Goal: Task Accomplishment & Management: Complete application form

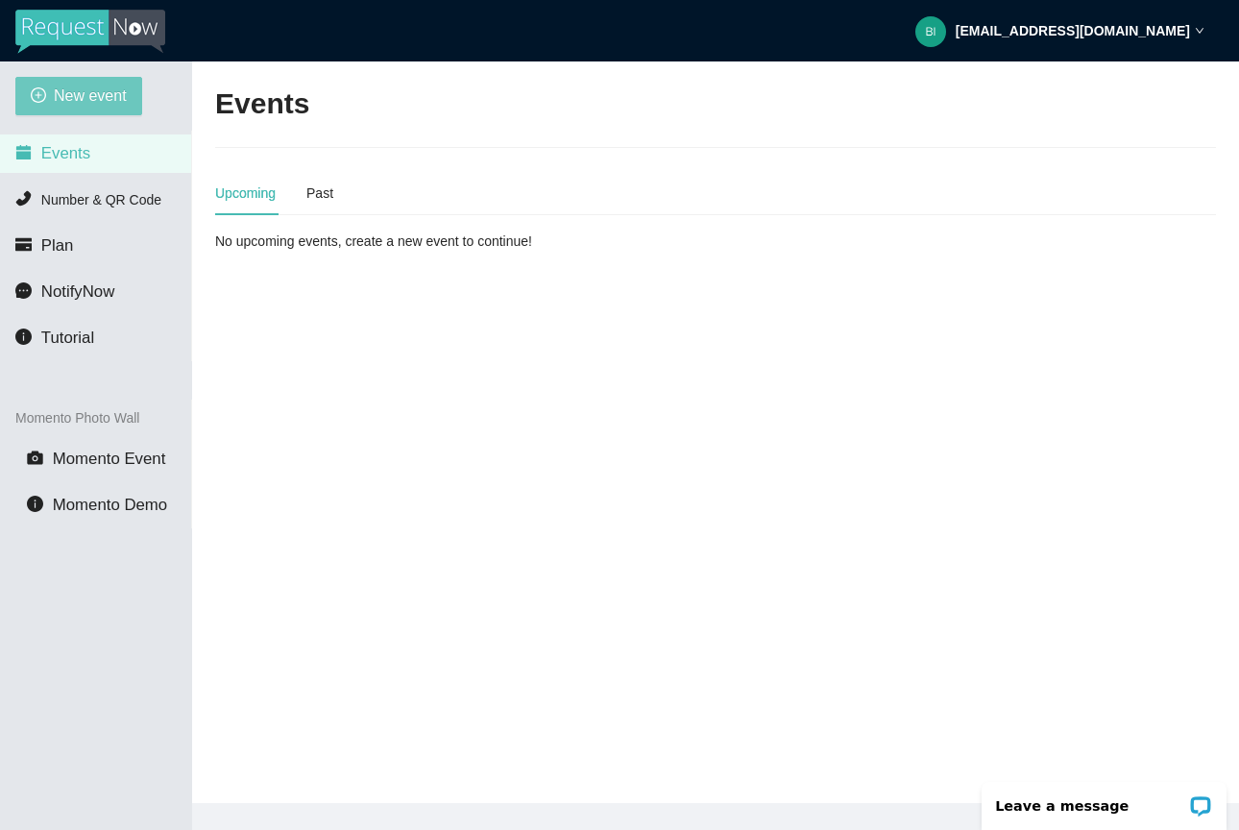
click at [105, 92] on span "New event" at bounding box center [90, 96] width 73 height 24
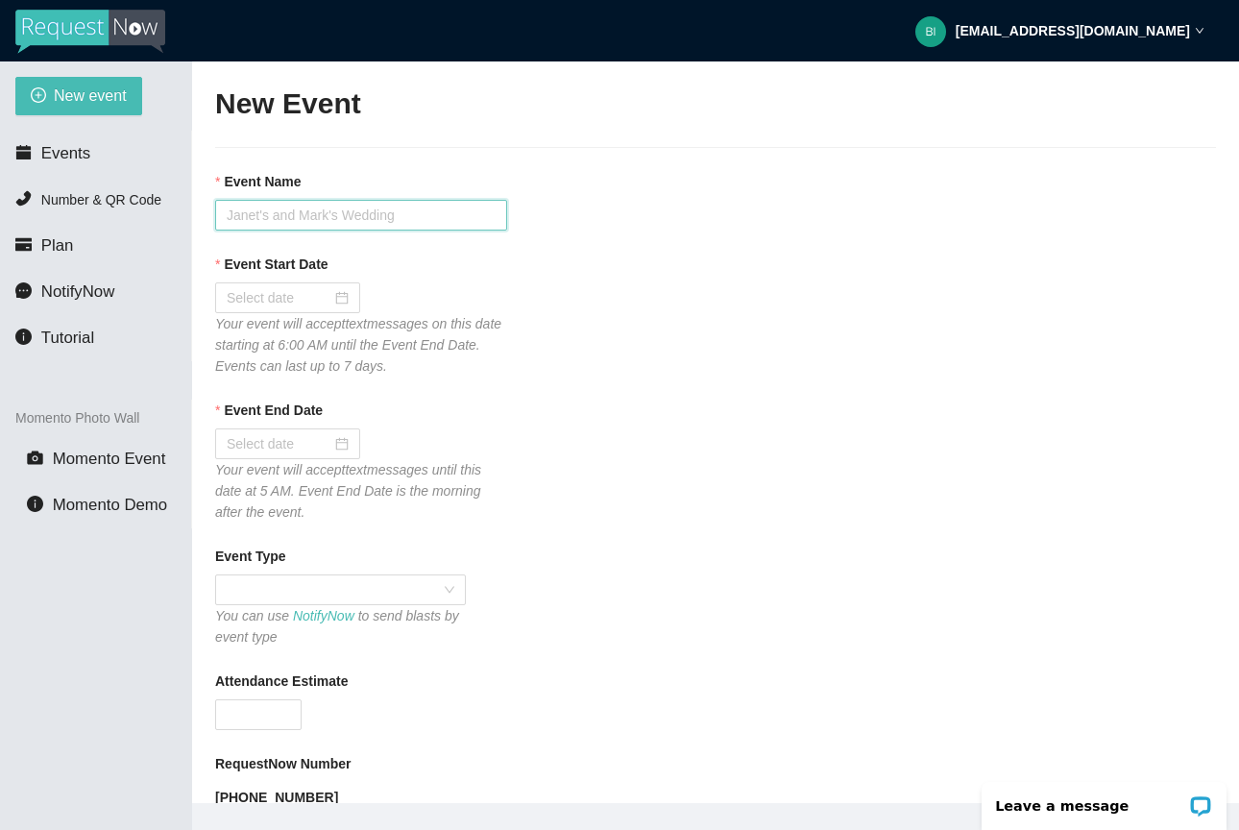
click at [309, 214] on input "Event Name" at bounding box center [361, 215] width 292 height 31
type input "[PERSON_NAME] Strike"
click at [334, 305] on div at bounding box center [288, 297] width 122 height 21
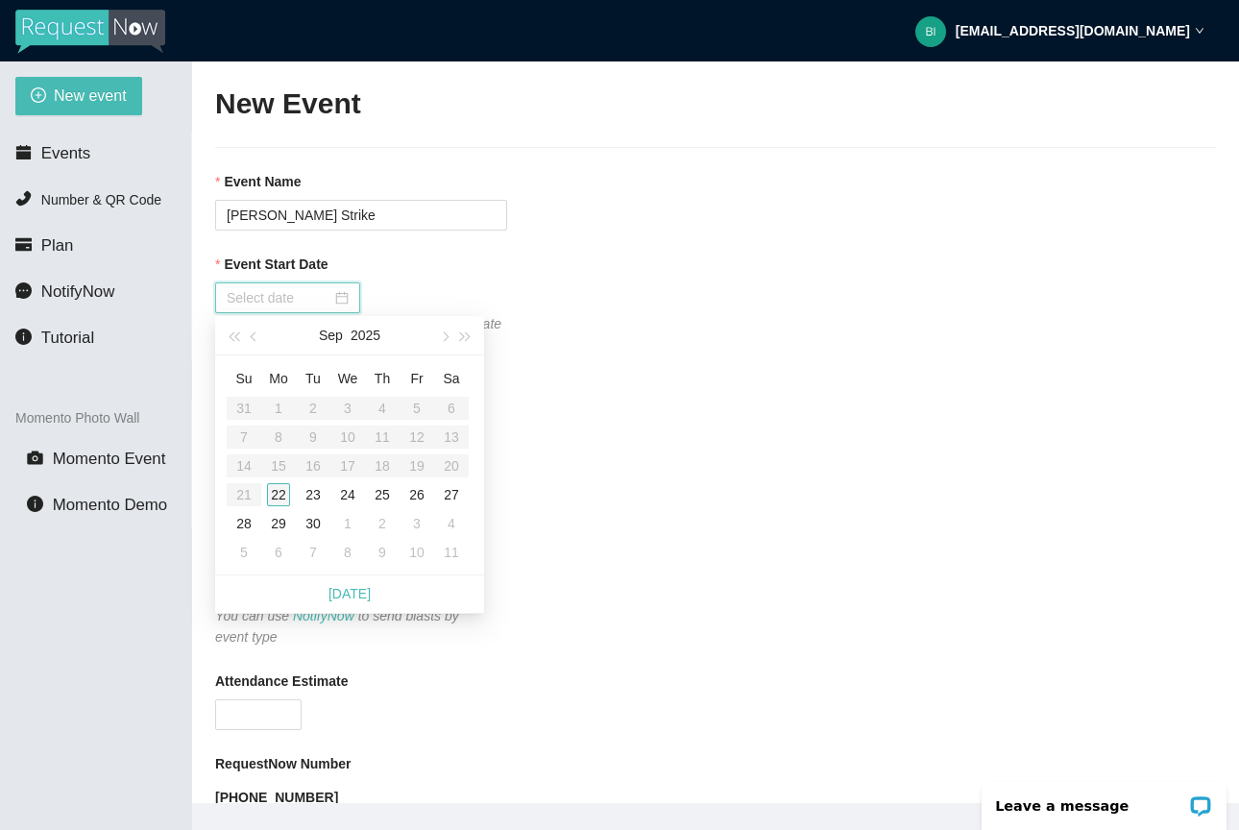
type input "[DATE]"
click at [274, 494] on div "22" at bounding box center [278, 494] width 23 height 23
type input "[DATE]"
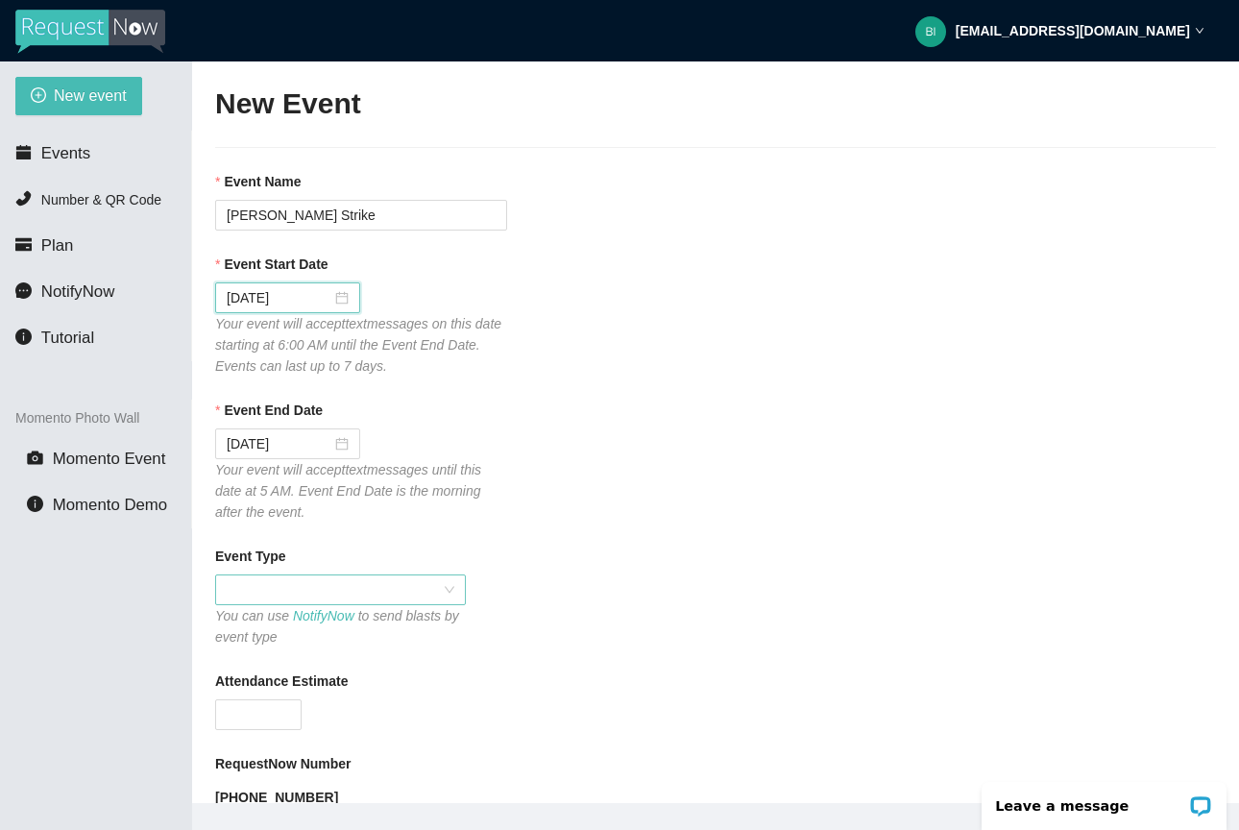
click at [302, 589] on span at bounding box center [341, 589] width 228 height 29
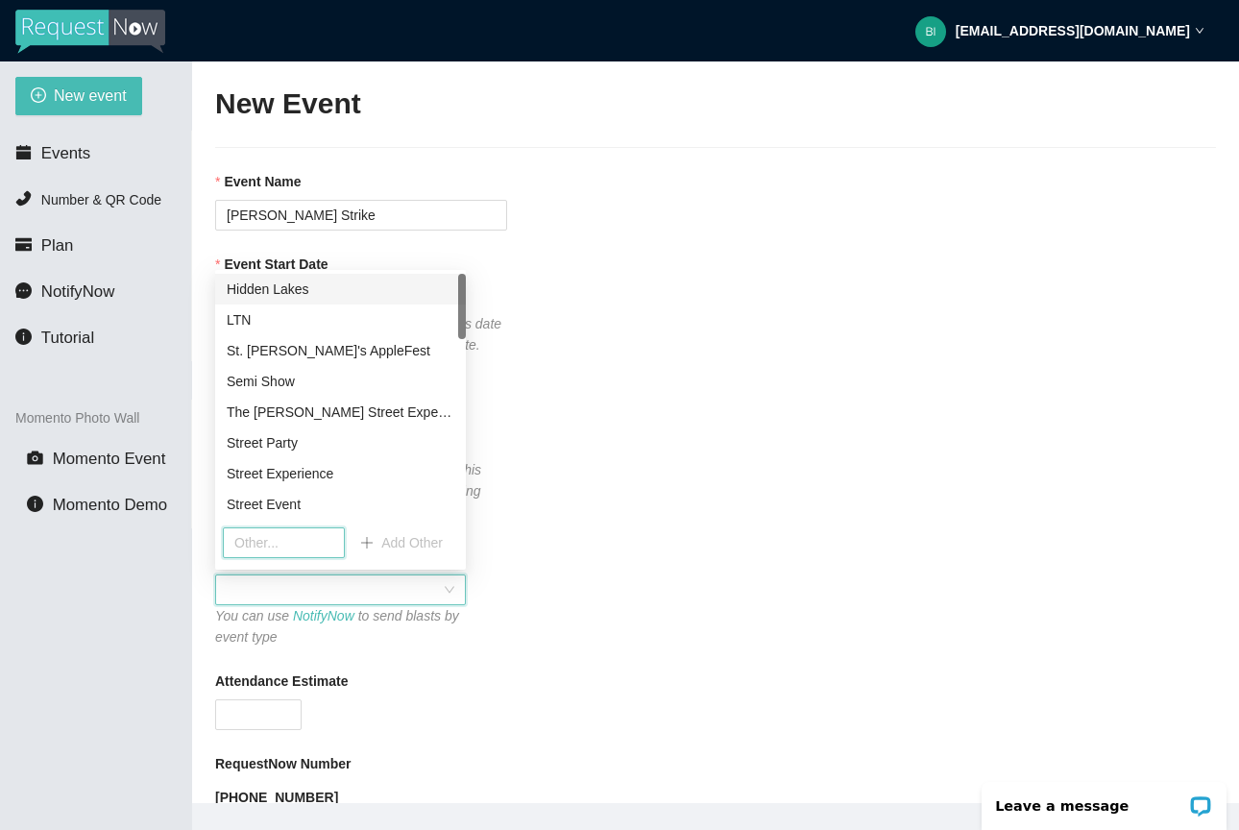
click at [321, 535] on input "text" at bounding box center [284, 542] width 122 height 31
type input "Strike"
click at [372, 541] on button "Add Other" at bounding box center [401, 542] width 113 height 31
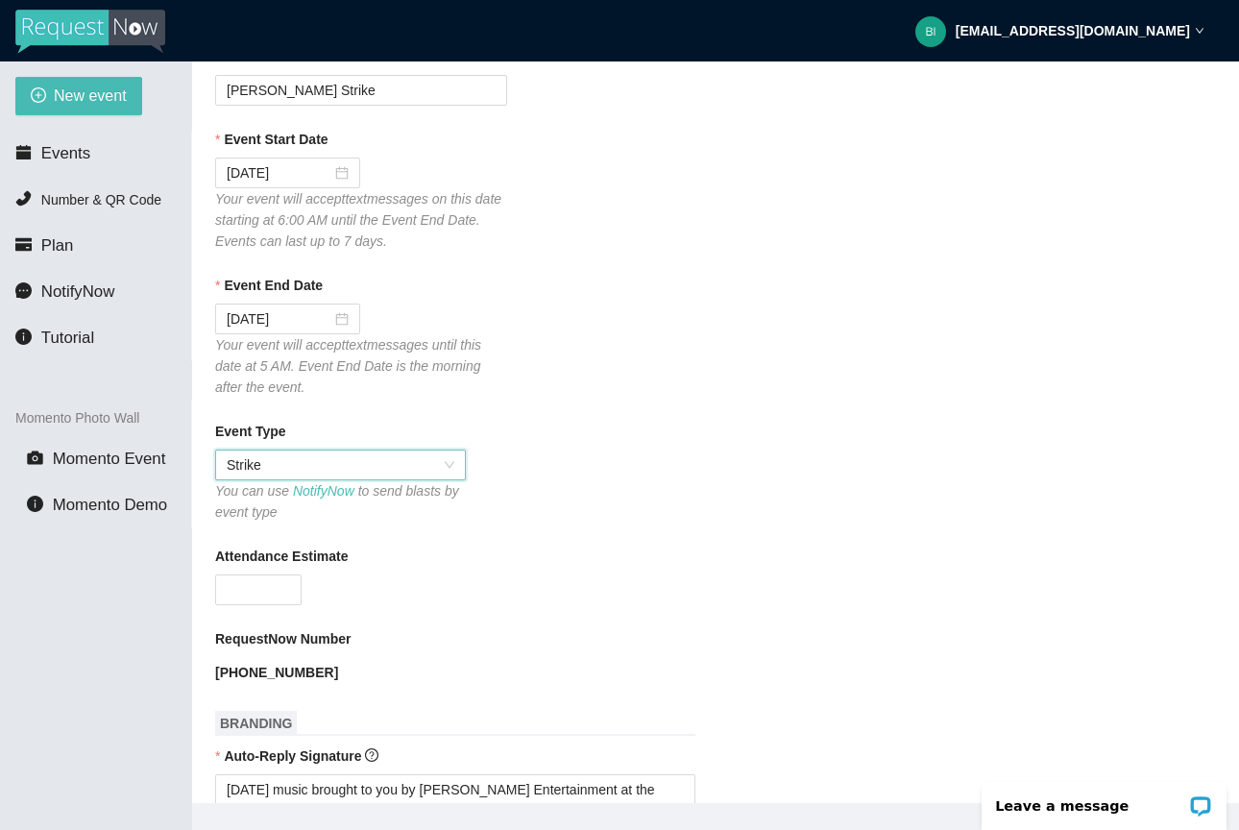
scroll to position [158, 0]
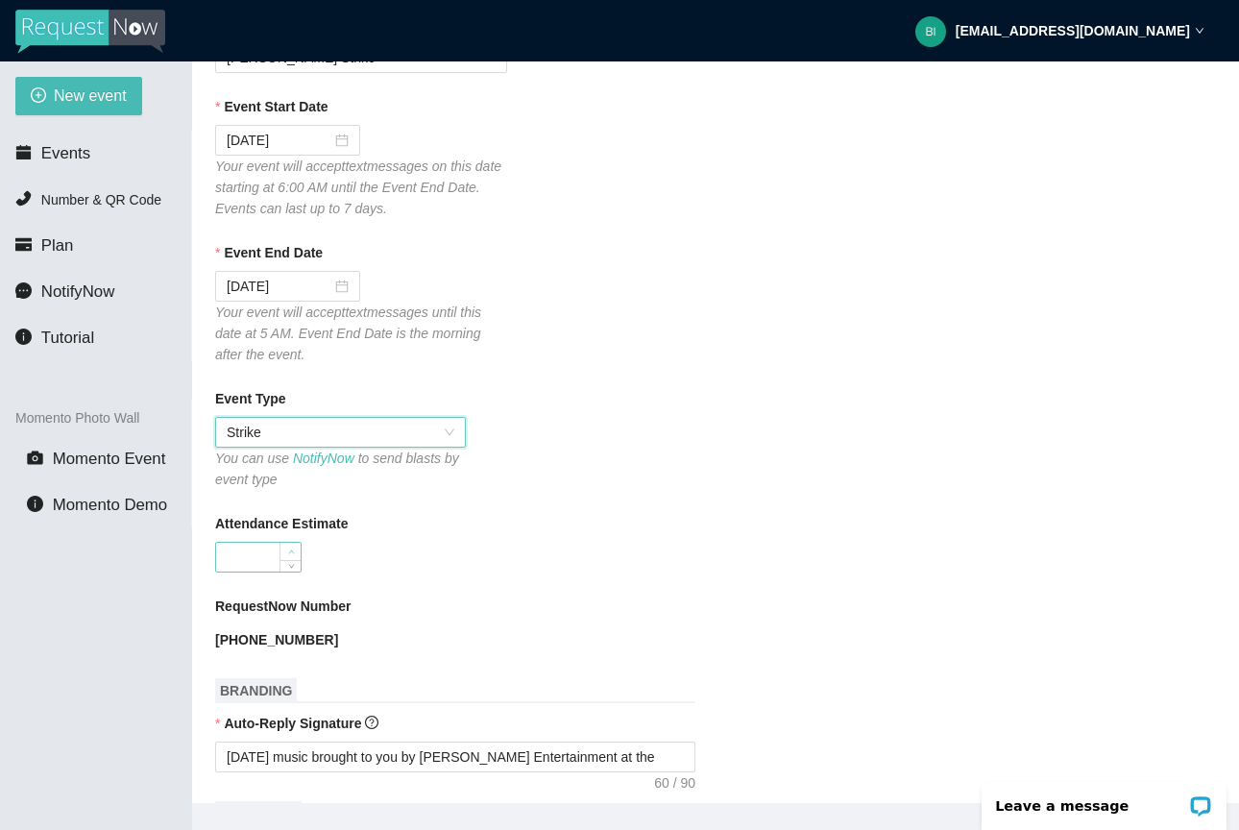
type input "1"
click at [287, 558] on span "Increase Value" at bounding box center [290, 551] width 21 height 17
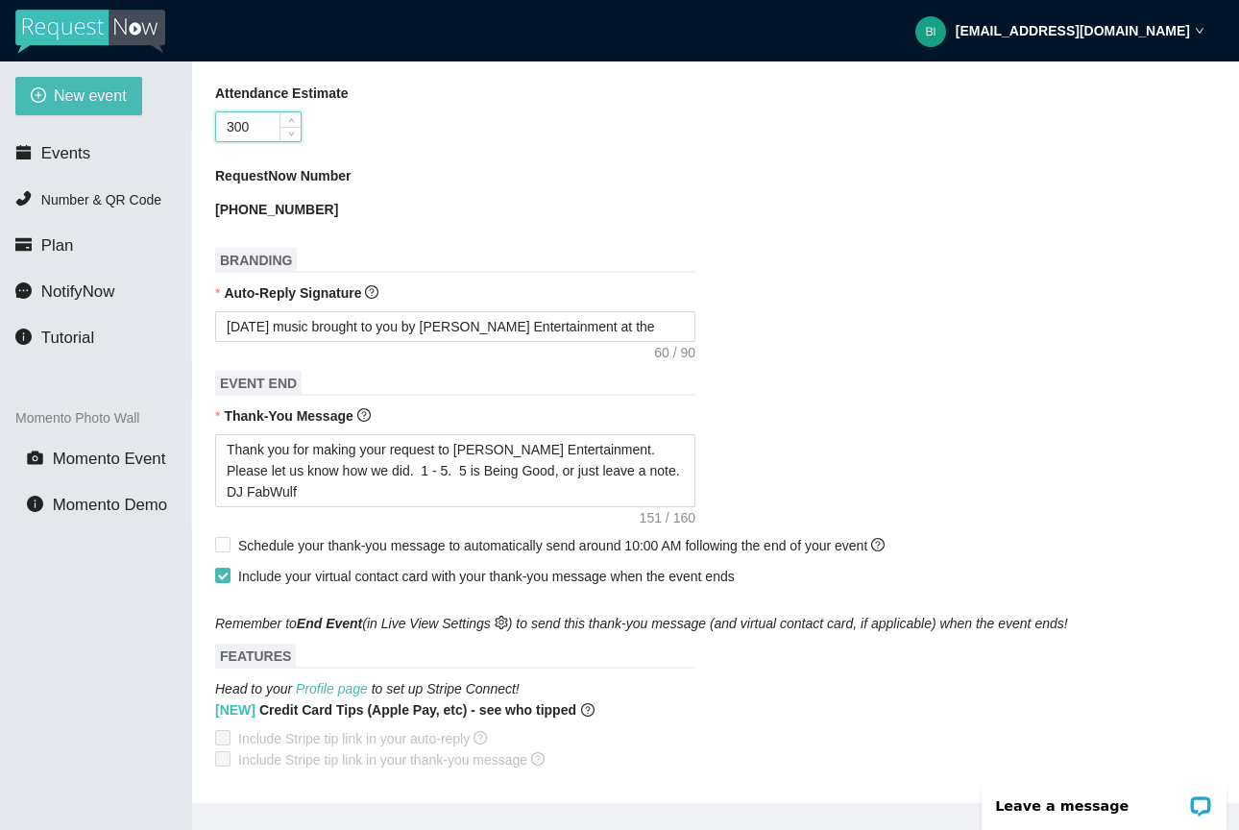
scroll to position [593, 0]
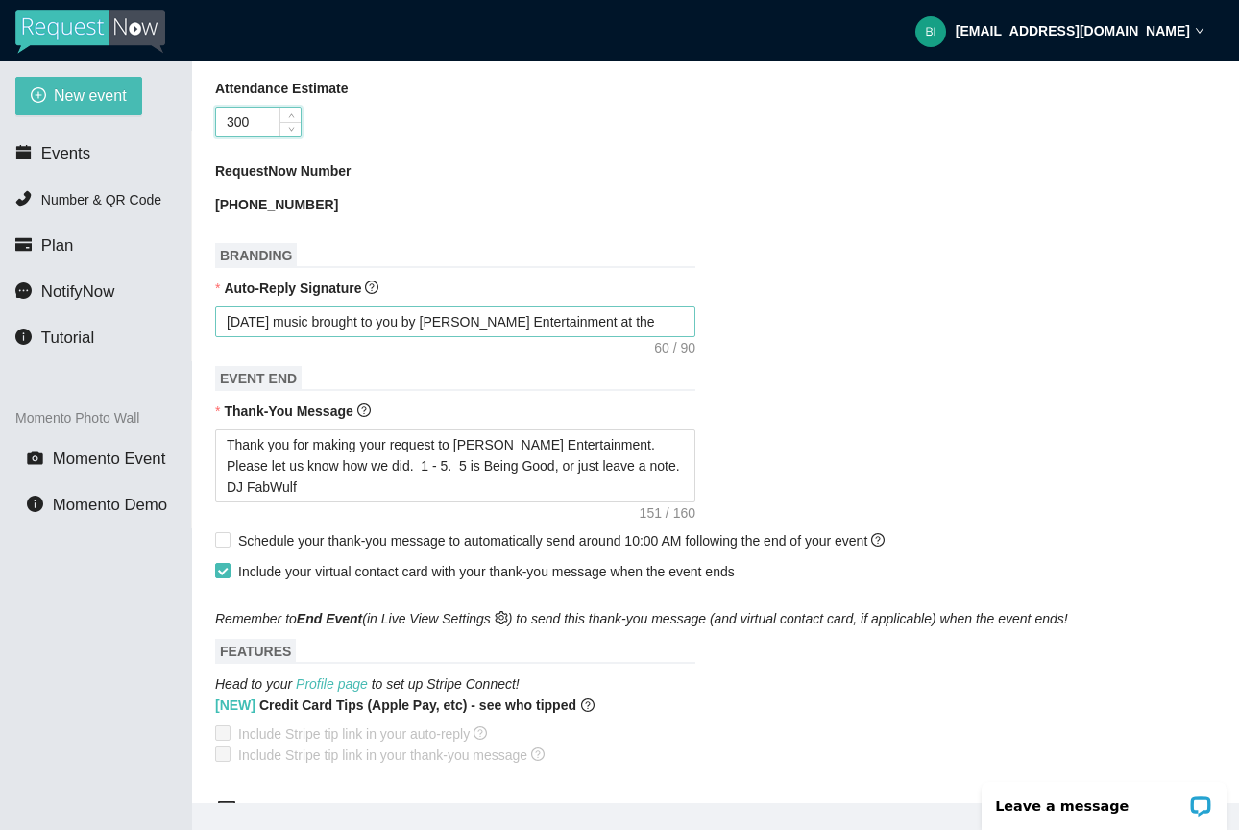
type input "300"
click at [670, 330] on textarea "[DATE] music brought to you by [PERSON_NAME] Entertainment at the" at bounding box center [455, 321] width 480 height 31
type textarea "[DATE] music brought to you by [PERSON_NAME] Entertainment at th"
type textarea "[DATE] music brought to you by [PERSON_NAME] Entertainment at t"
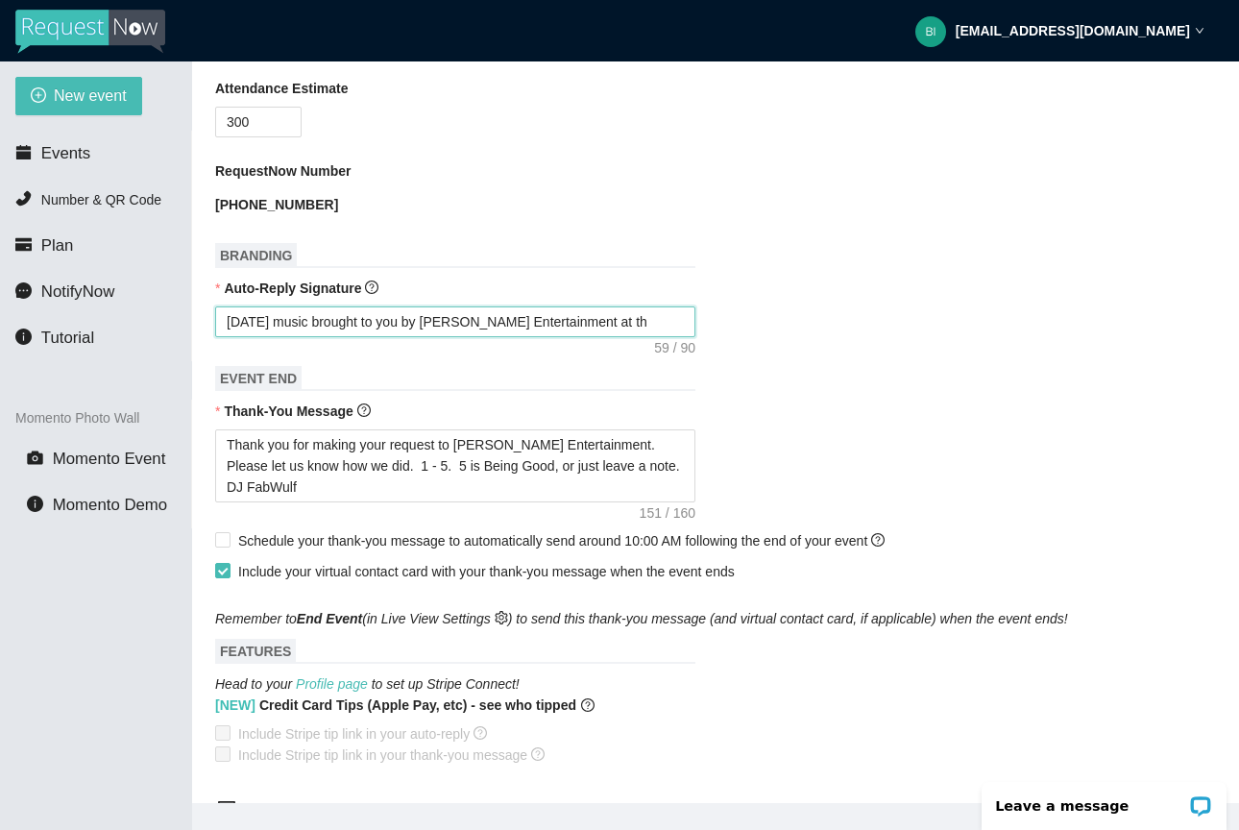
type textarea "[DATE] music brought to you by [PERSON_NAME] Entertainment at t"
type textarea "[DATE] music brought to you by [PERSON_NAME] Entertainment at"
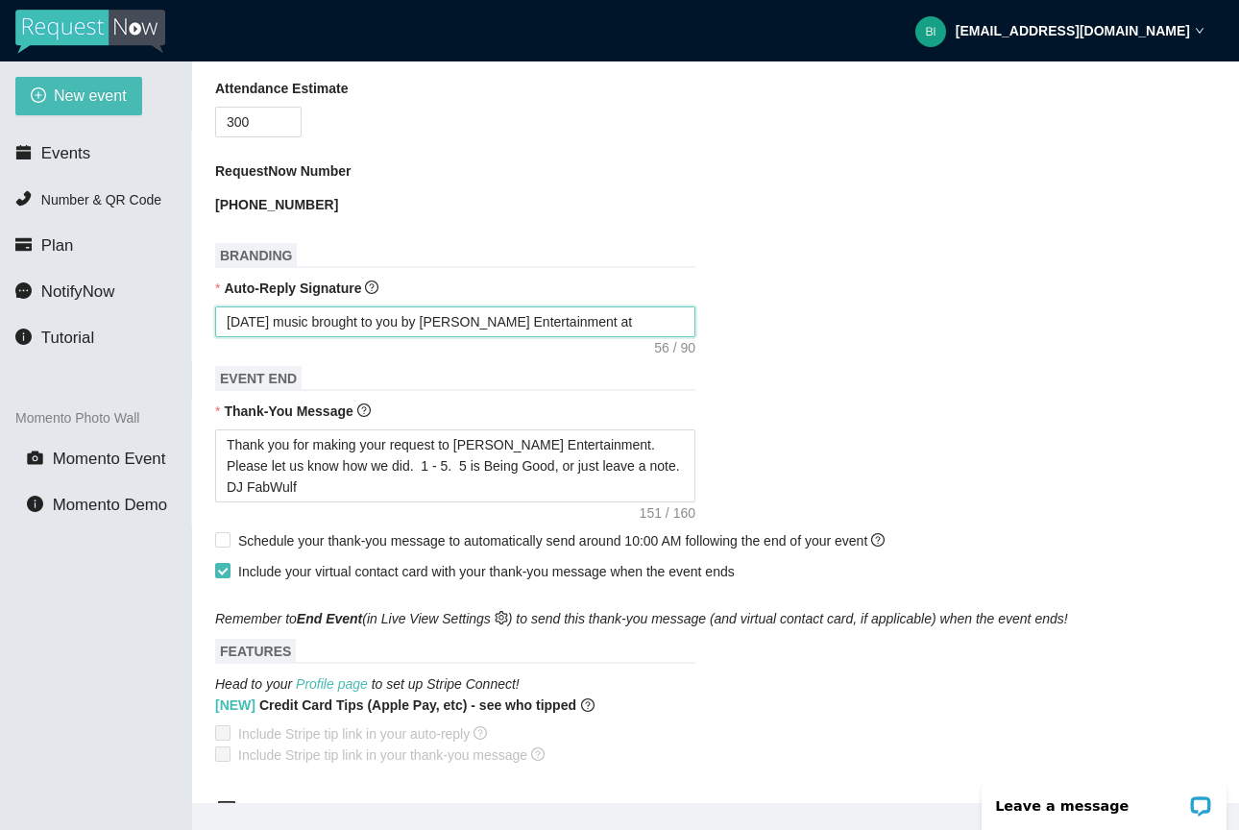
type textarea "[DATE] music brought to you by [PERSON_NAME] Entertainment a"
type textarea "[DATE] music brought to you by [PERSON_NAME] Entertainment"
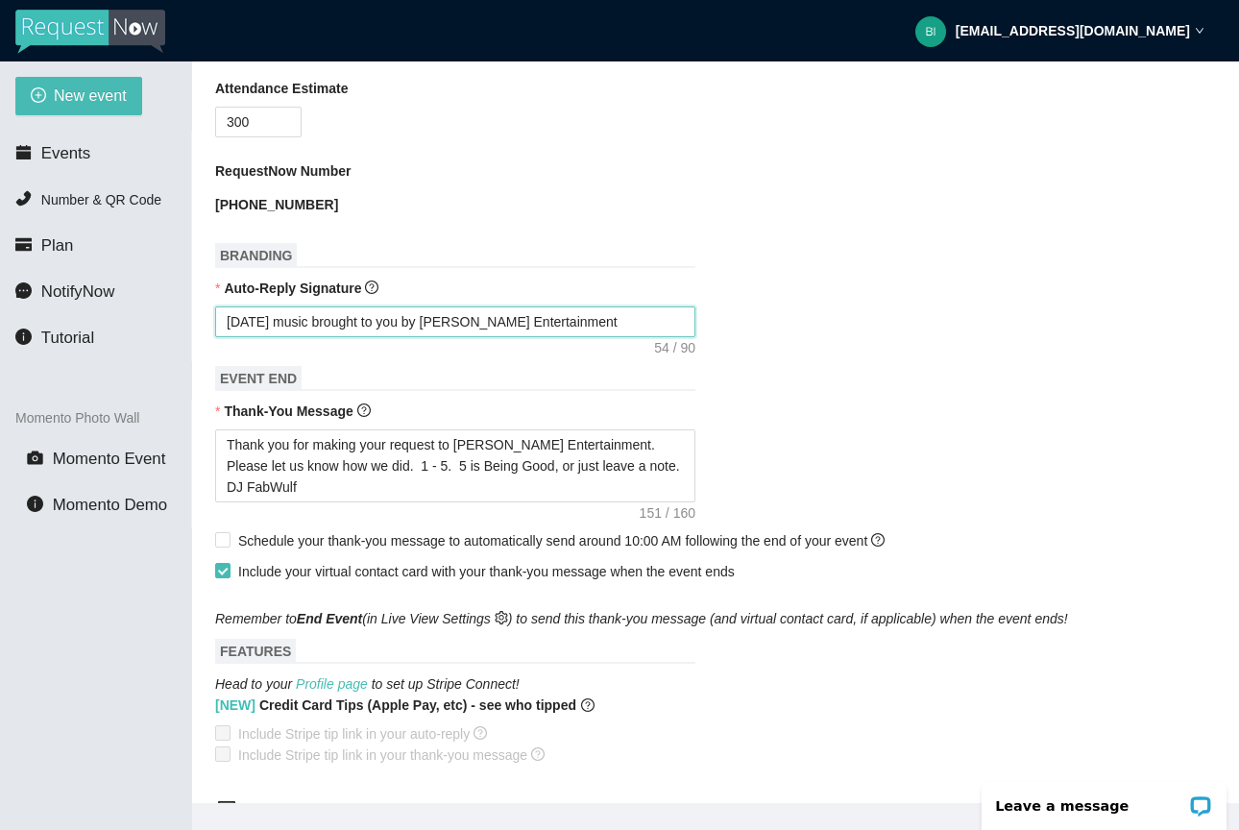
type textarea "[DATE] music brought to you by [PERSON_NAME] Entertainment"
type textarea "[DATE] music brought to you by [PERSON_NAME] Entertainment."
type textarea "[DATE] music brought to you by [PERSON_NAME] Entertainment.."
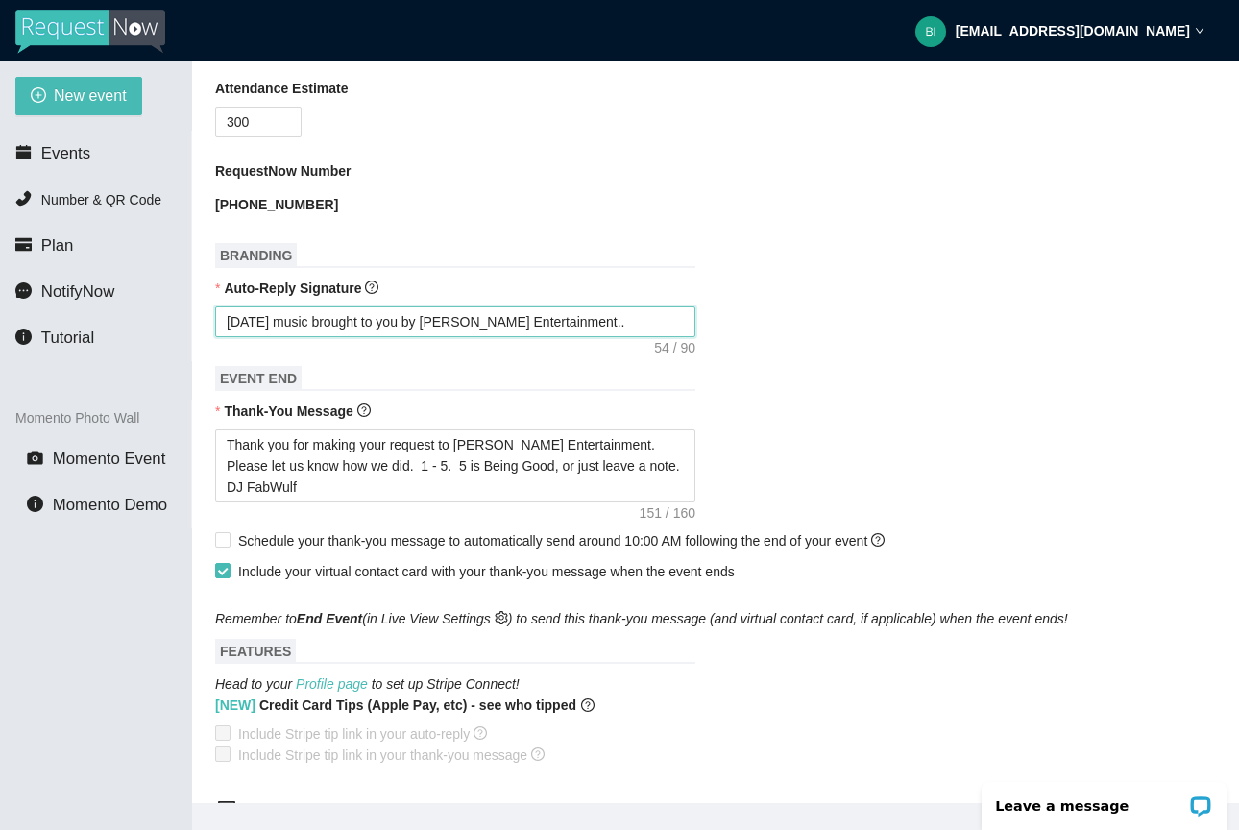
type textarea "[DATE] music brought to you by [PERSON_NAME] Entertainment..."
type textarea "[DATE] music brought to you by [PERSON_NAME] Entertainment...."
type textarea "[DATE] music brought to you by [PERSON_NAME] Entertainment....."
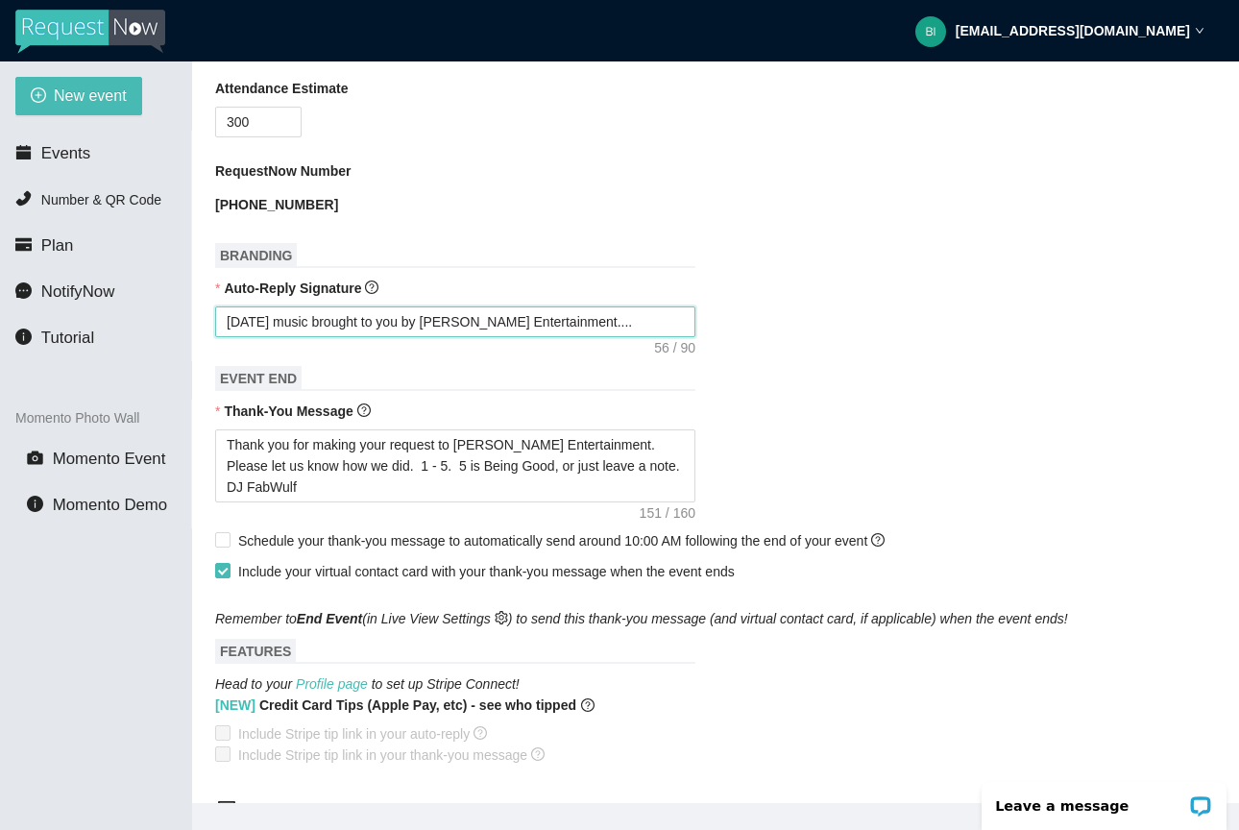
type textarea "[DATE] music brought to you by [PERSON_NAME] Entertainment....."
type textarea "[DATE] music brought to you by [PERSON_NAME] Entertainment.....T"
type textarea "[DATE] music brought to you by [PERSON_NAME] Entertainment.....TH"
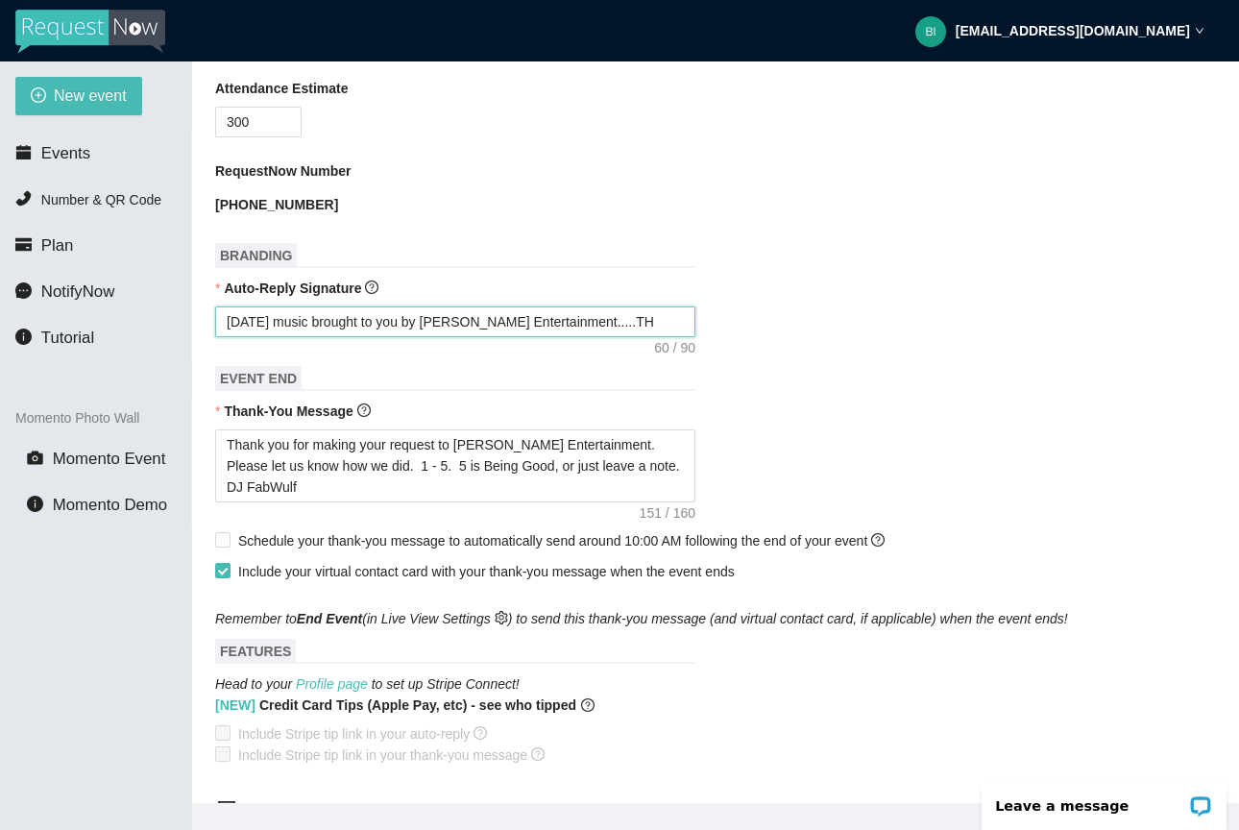
type textarea "[DATE] music brought to you by [PERSON_NAME] Entertainment.....THA"
type textarea "[DATE] music brought to you by [PERSON_NAME] Entertainment.....THAN"
type textarea "[DATE] music brought to you by [PERSON_NAME] Entertainment.....THANK"
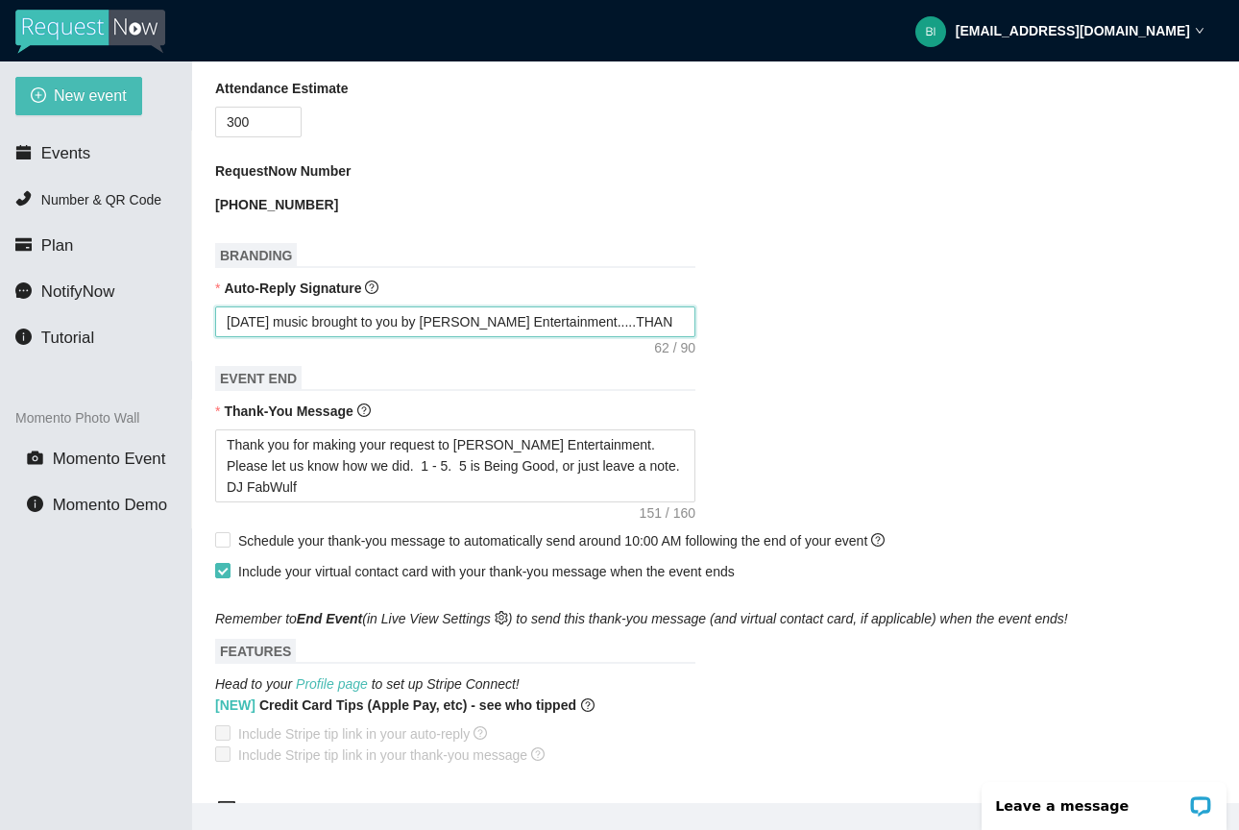
type textarea "[DATE] music brought to you by [PERSON_NAME] Entertainment.....THANK"
type textarea "[DATE] music brought to you by [PERSON_NAME] Entertainment.....THANK Y"
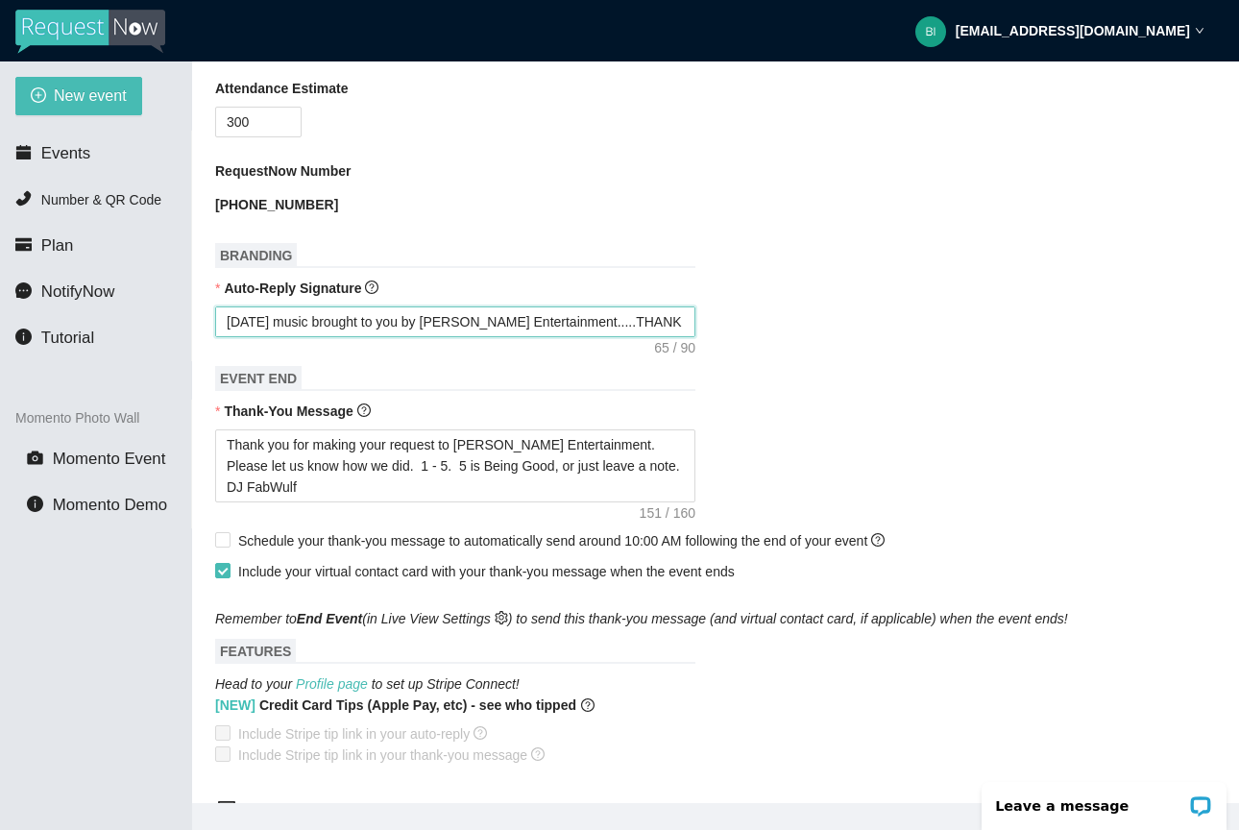
type textarea "[DATE] music brought to you by [PERSON_NAME] Entertainment.....THANK YL"
type textarea "[DATE] music brought to you by [PERSON_NAME] Entertainment.....THANK YLU"
type textarea "[DATE] music brought to you by [PERSON_NAME] Entertainment.....THANK YL"
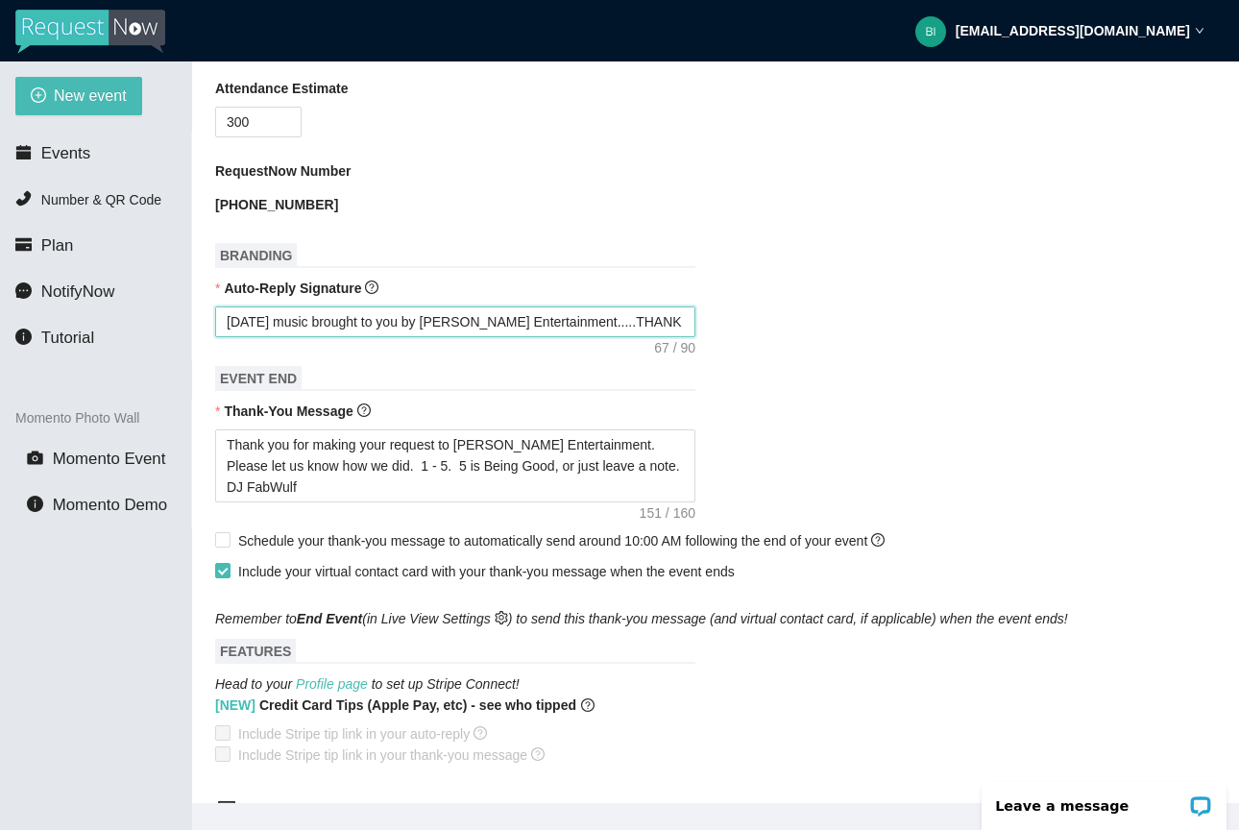
type textarea "[DATE] music brought to you by [PERSON_NAME] Entertainment.....THANK YL"
type textarea "[DATE] music brought to you by [PERSON_NAME] Entertainment.....THANK Y"
type textarea "[DATE] music brought to you by [PERSON_NAME] Entertainment.....THANK YO"
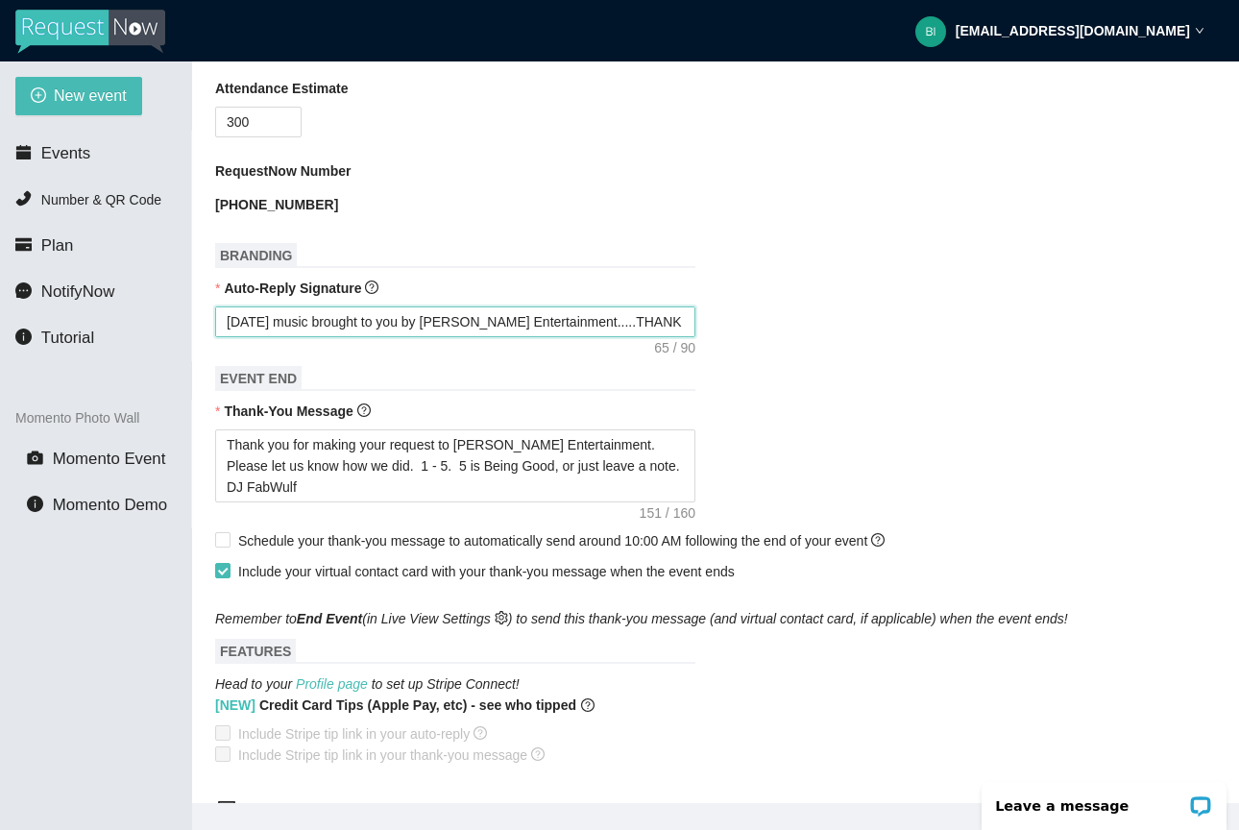
type textarea "[DATE] music brought to you by [PERSON_NAME] Entertainment.....THANK YOU"
type textarea "[DATE] music brought to you by [PERSON_NAME] Entertainment.....THANK YOU T"
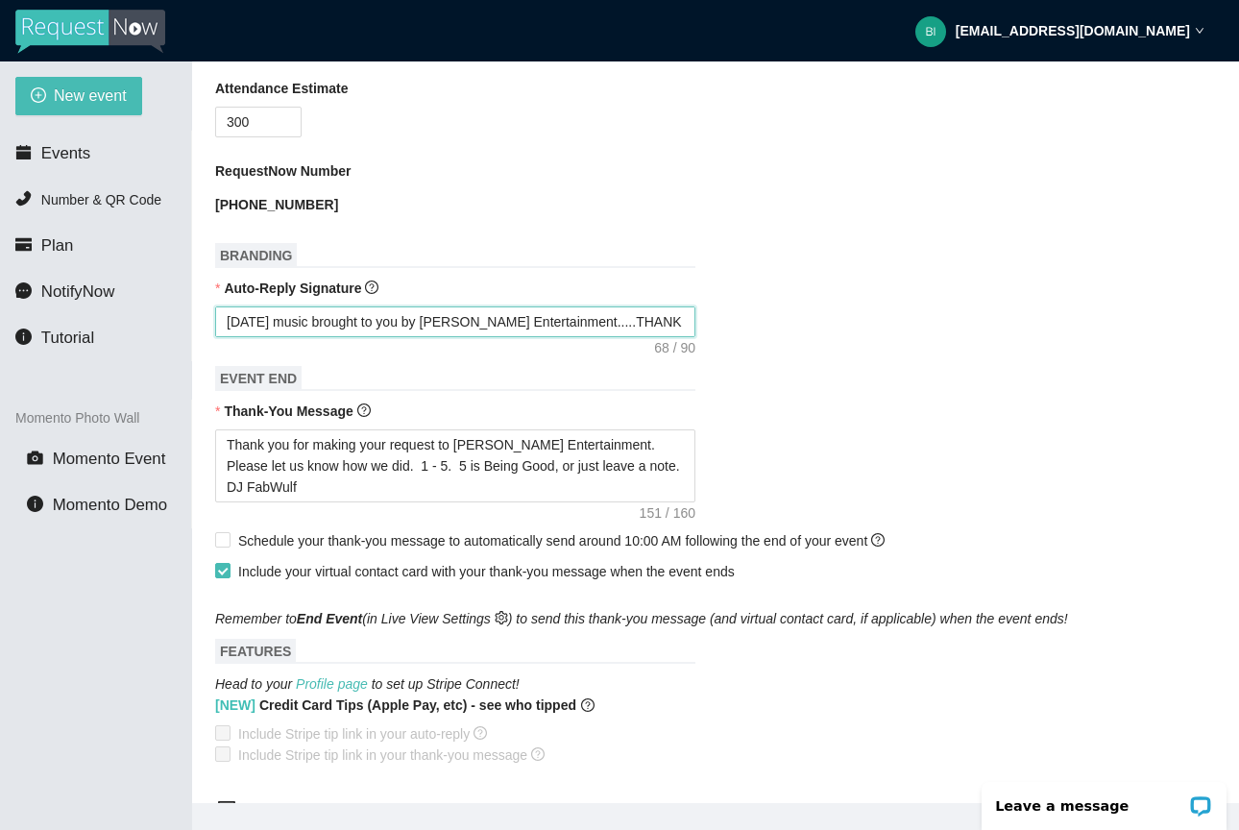
type textarea "[DATE] music brought to you by [PERSON_NAME] Entertainment.....THANK YOU T"
type textarea "[DATE] music brought to you by [PERSON_NAME] Entertainment.....THANK YOU TO"
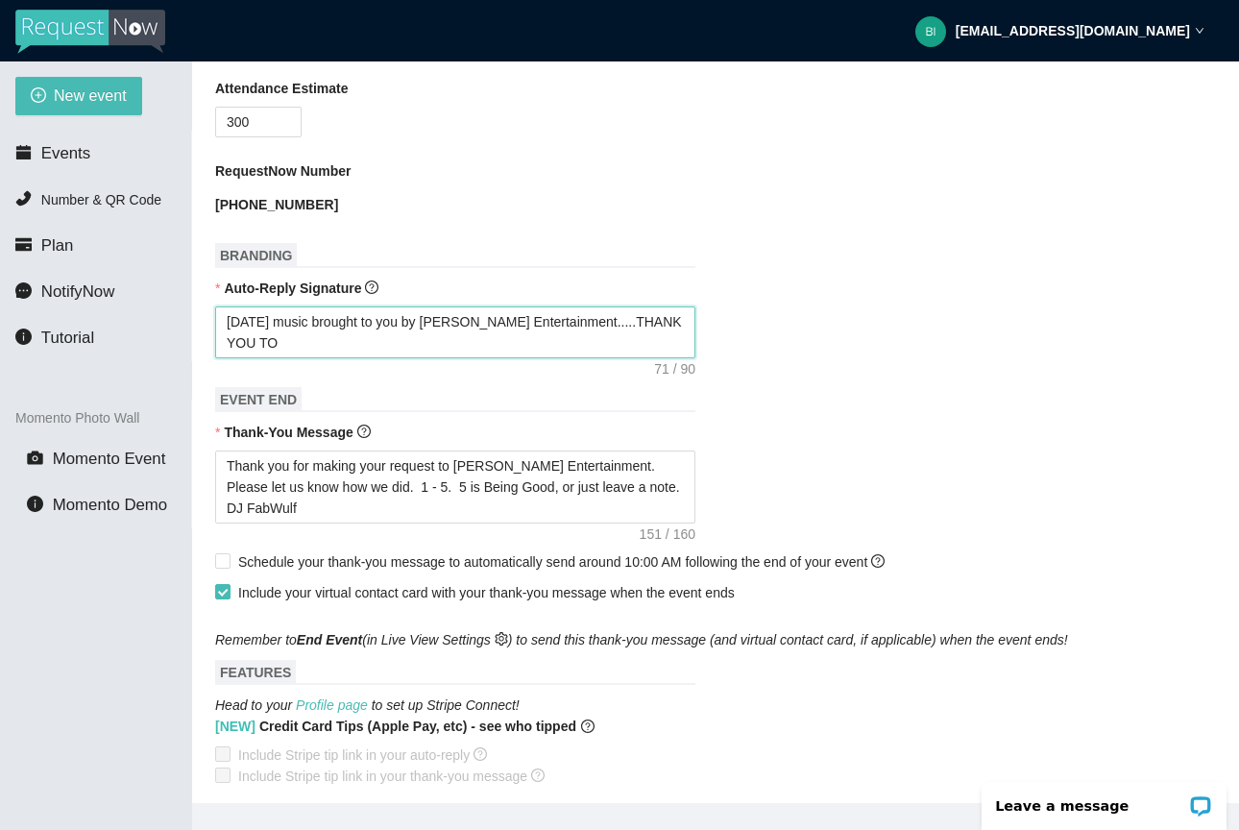
type textarea "[DATE] music brought to you by [PERSON_NAME] Entertainment.....THANK YOU TO Y"
type textarea "[DATE] music brought to you by [PERSON_NAME] Entertainment.....THANK YOU TO YO"
type textarea "[DATE] music brought to you by [PERSON_NAME] Entertainment.....THANK YOU TO YOU"
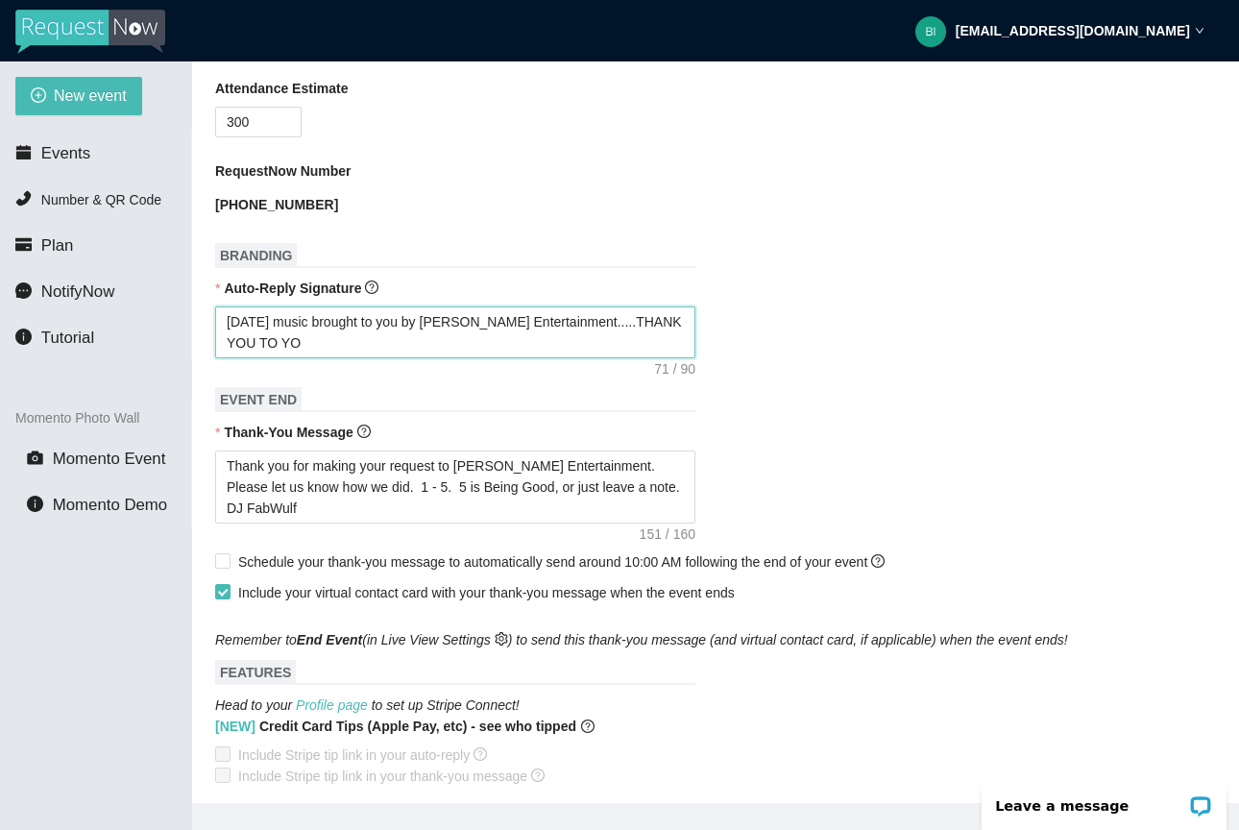
type textarea "[DATE] music brought to you by [PERSON_NAME] Entertainment.....THANK YOU TO YOU"
type textarea "[DATE] music brought to you by [PERSON_NAME] Entertainment.....THANK YOU TO YOU…"
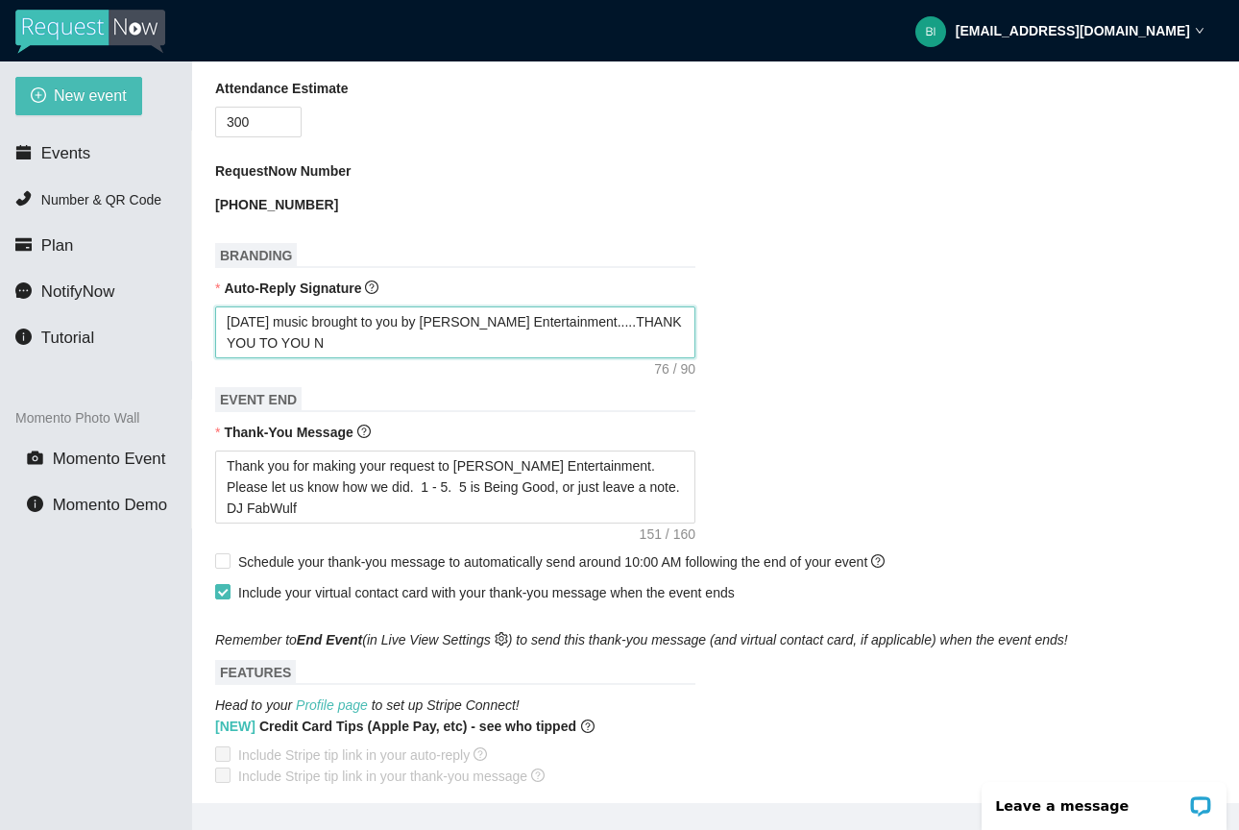
type textarea "[DATE] music brought to you by [PERSON_NAME] Entertainment.....THANK YOU TO YOU…"
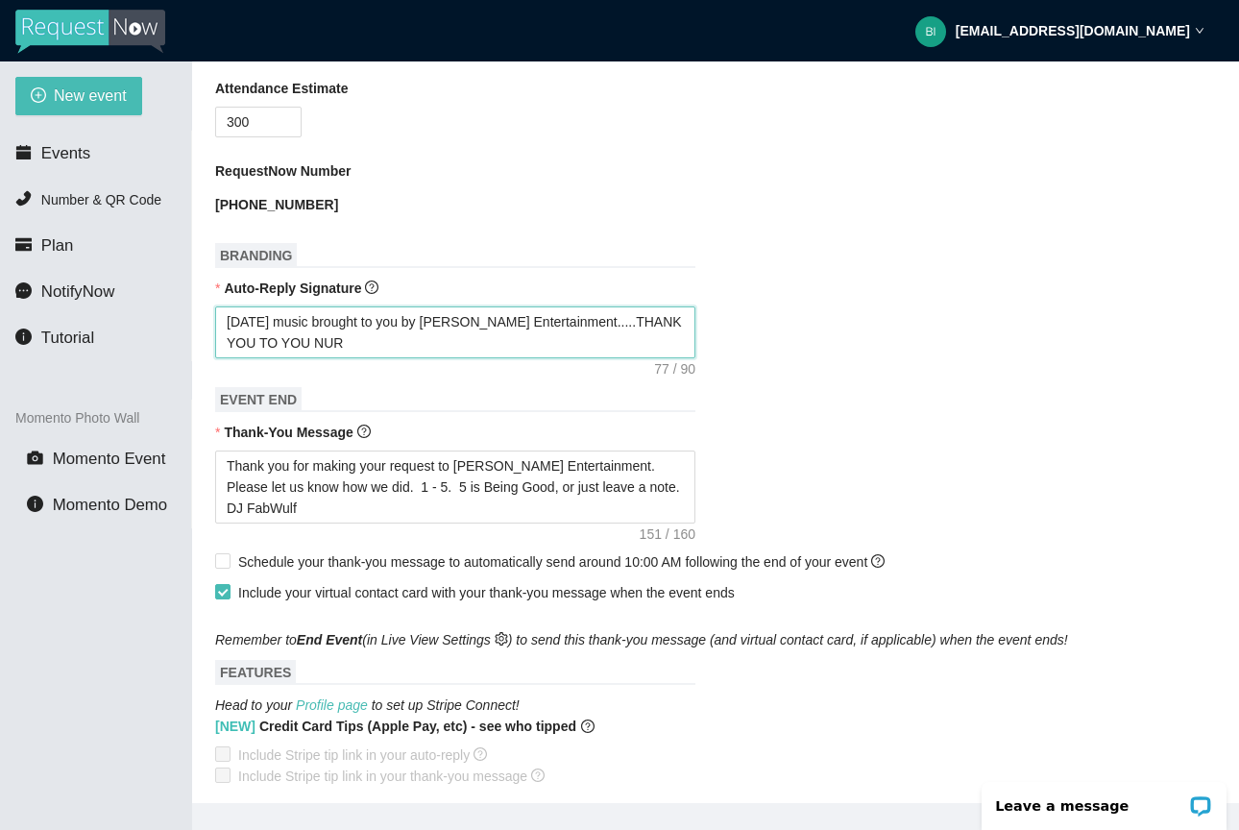
type textarea "[DATE] music brought to you by [PERSON_NAME] Entertainment.....THANK YOU TO YOU…"
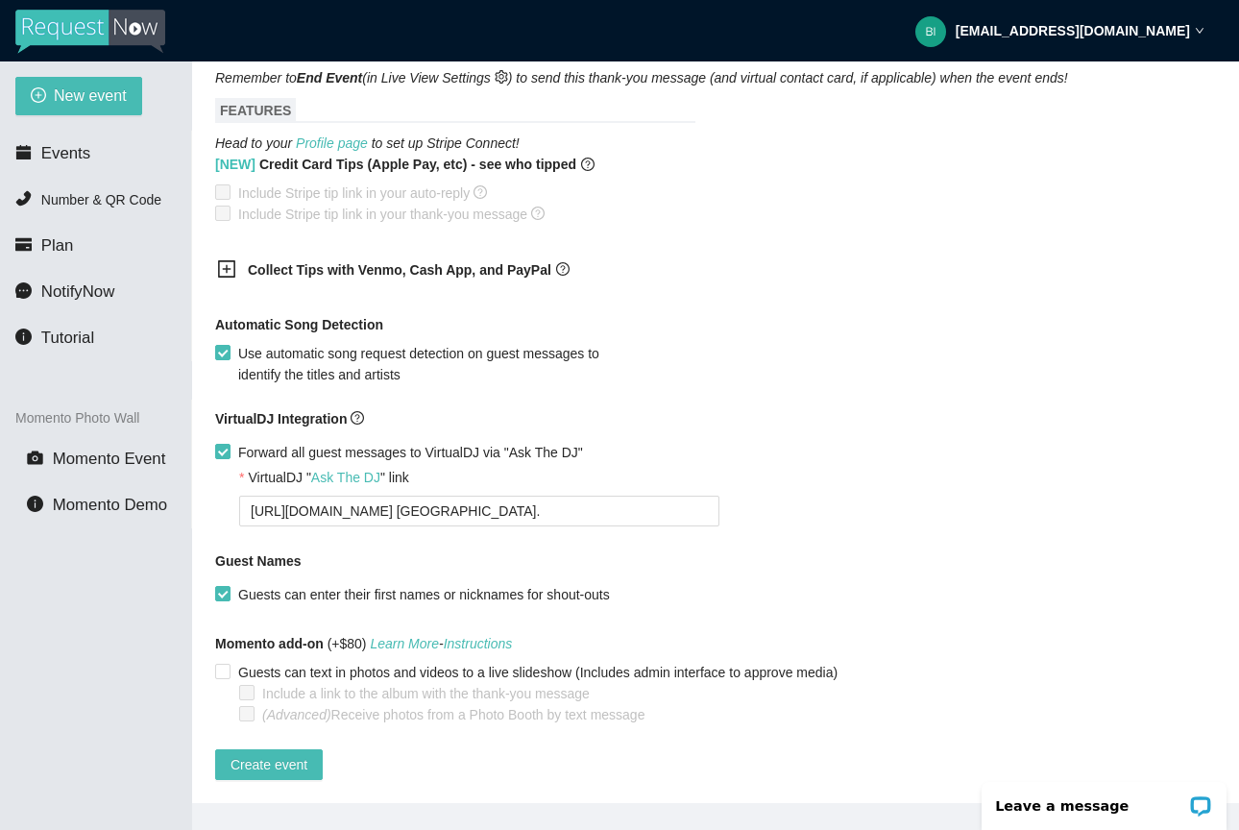
scroll to position [1168, 0]
type textarea "[DATE] music brought to you by [PERSON_NAME] Entertainment.....THANK YOU TO YOU…"
drag, startPoint x: 618, startPoint y: 496, endPoint x: 96, endPoint y: 479, distance: 521.9
click at [96, 479] on section "New event Events Number & QR Code Plan NotifyNow Tutorial Momento Photo Wall Mo…" at bounding box center [619, 476] width 1239 height 830
type textarea "[URL][DOMAIN_NAME]"
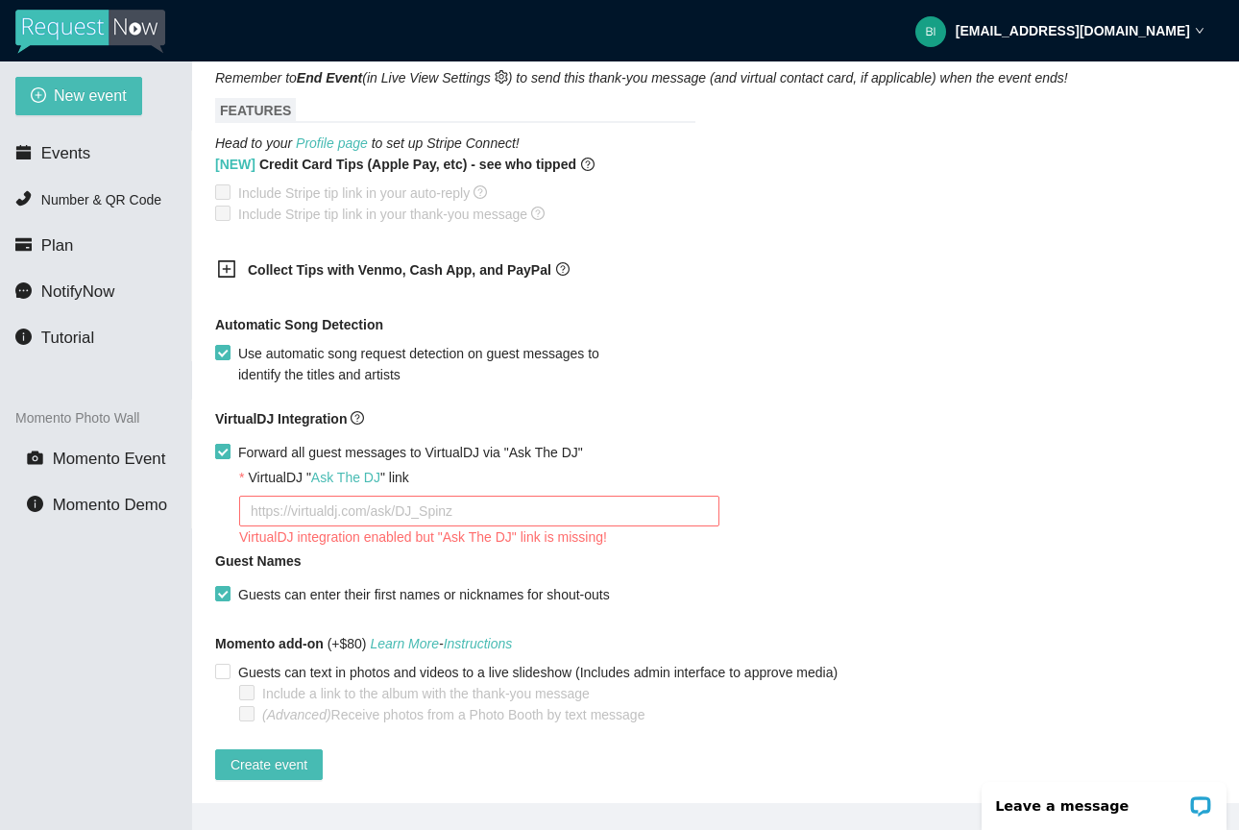
click at [230, 444] on span at bounding box center [222, 451] width 15 height 15
click at [229, 444] on input "Forward all guest messages to VirtualDJ via "Ask The DJ"" at bounding box center [221, 450] width 13 height 13
checkbox input "false"
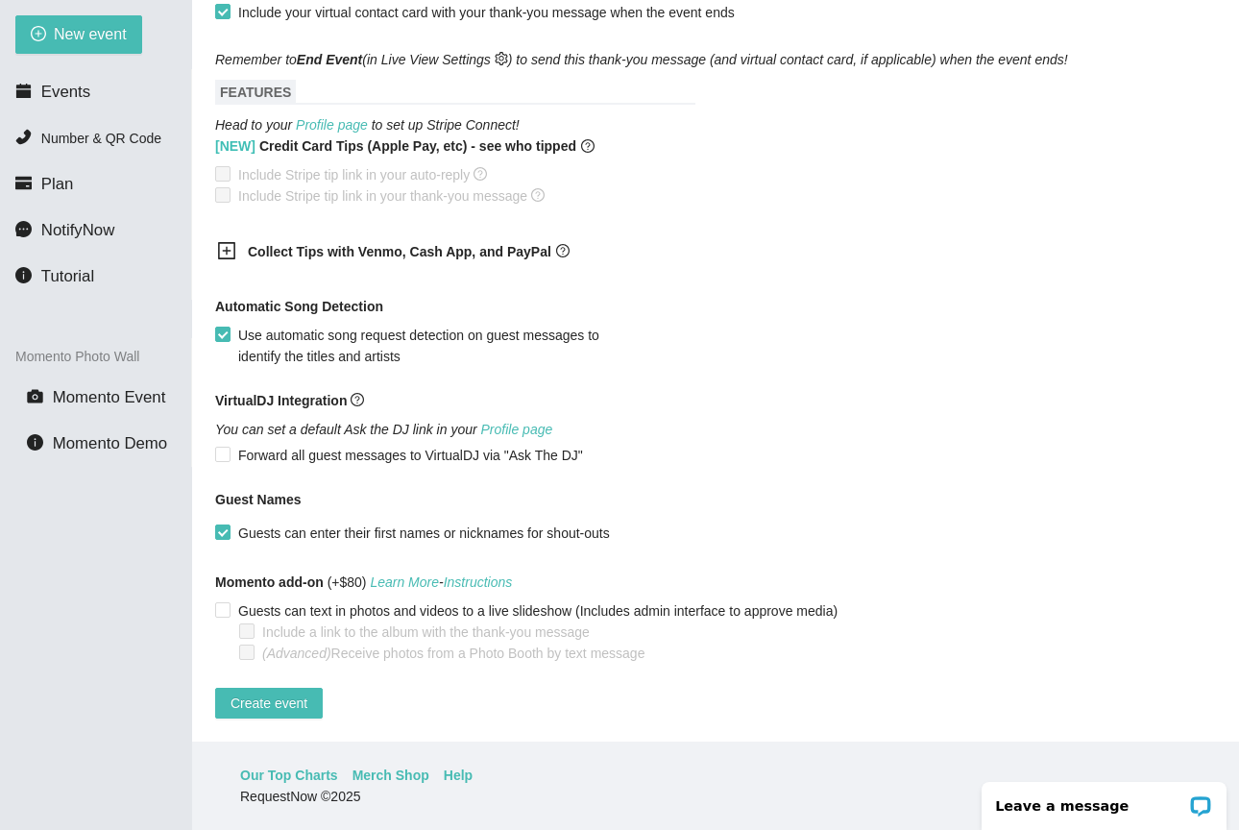
scroll to position [61, 0]
click at [257, 693] on span "Create event" at bounding box center [269, 703] width 77 height 21
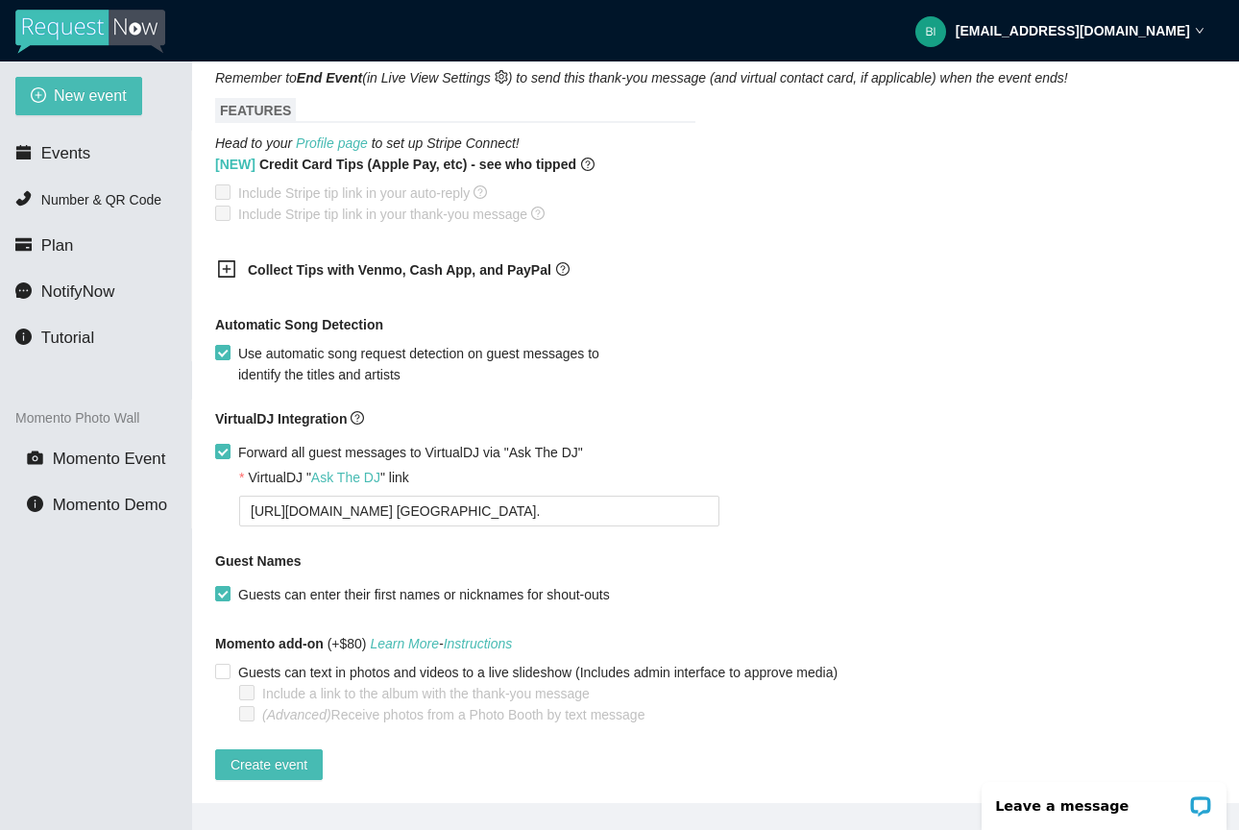
scroll to position [1168, 0]
click at [257, 754] on span "Create event" at bounding box center [269, 764] width 77 height 21
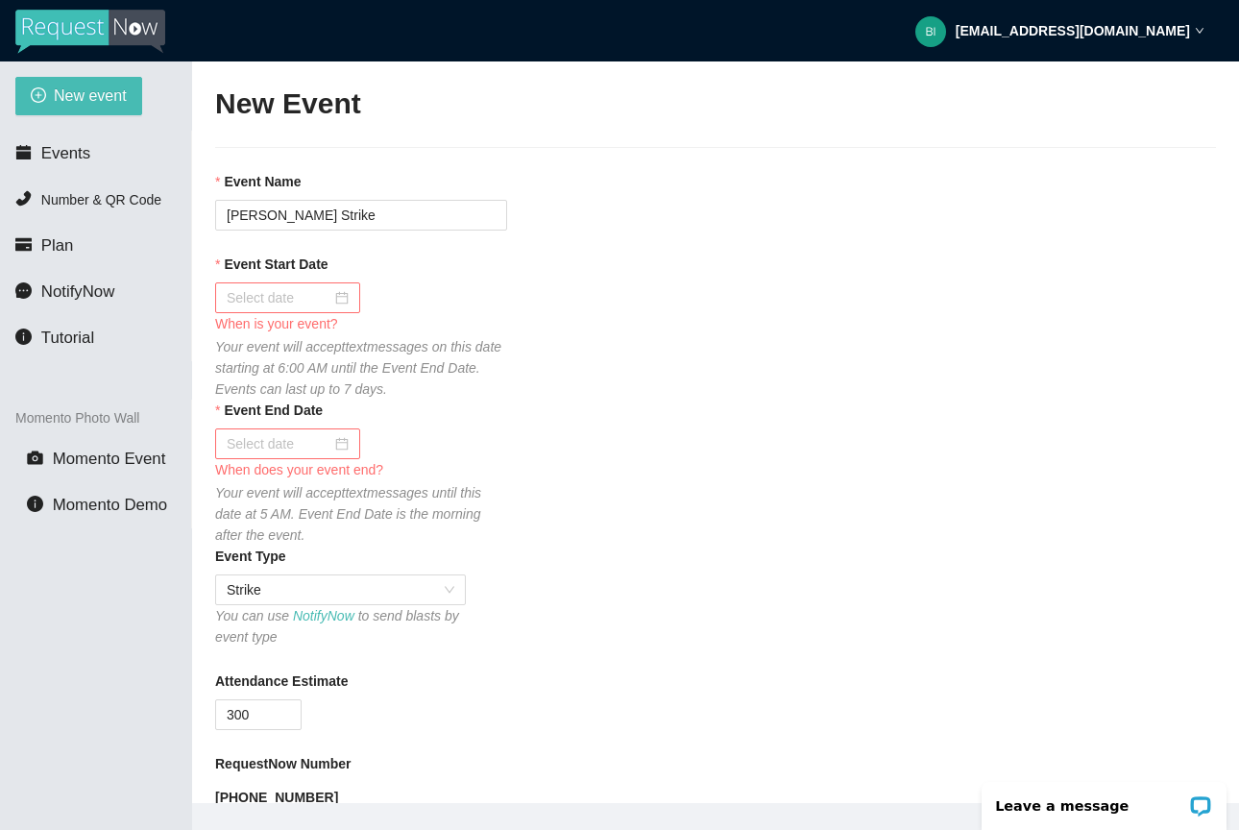
scroll to position [0, 0]
click at [328, 293] on div at bounding box center [288, 297] width 122 height 21
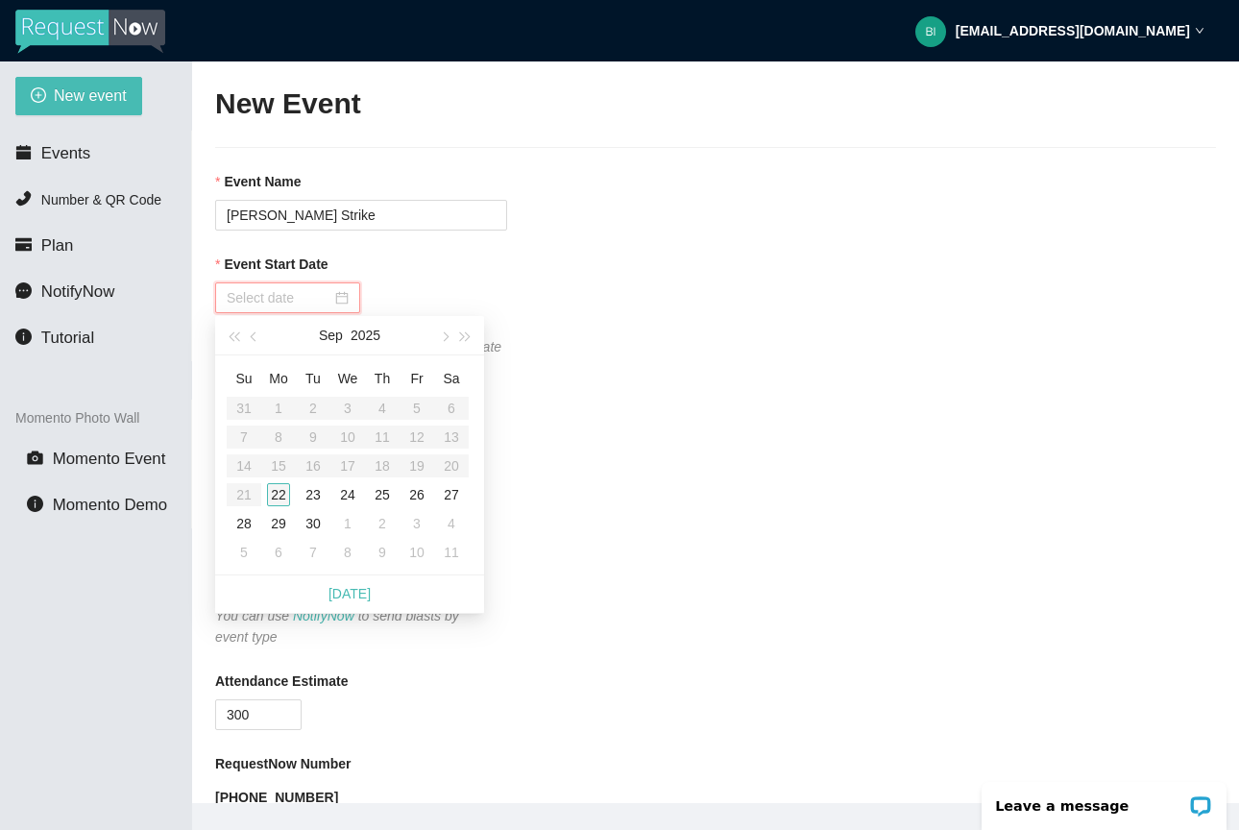
type input "[DATE]"
click at [274, 487] on div "22" at bounding box center [278, 494] width 23 height 23
type input "[DATE]"
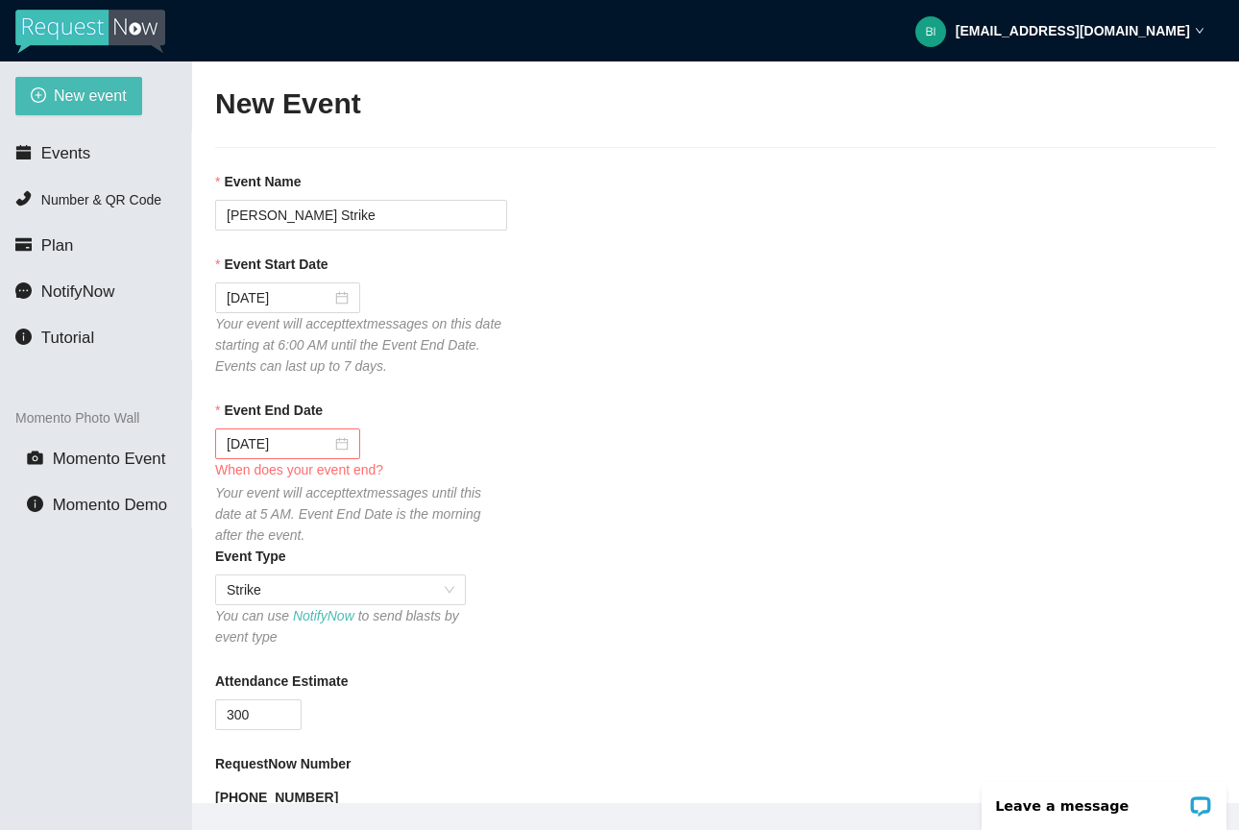
click at [397, 525] on div "Your event will accept text messages until this date at 5 AM. Event End Date is…" at bounding box center [361, 513] width 292 height 63
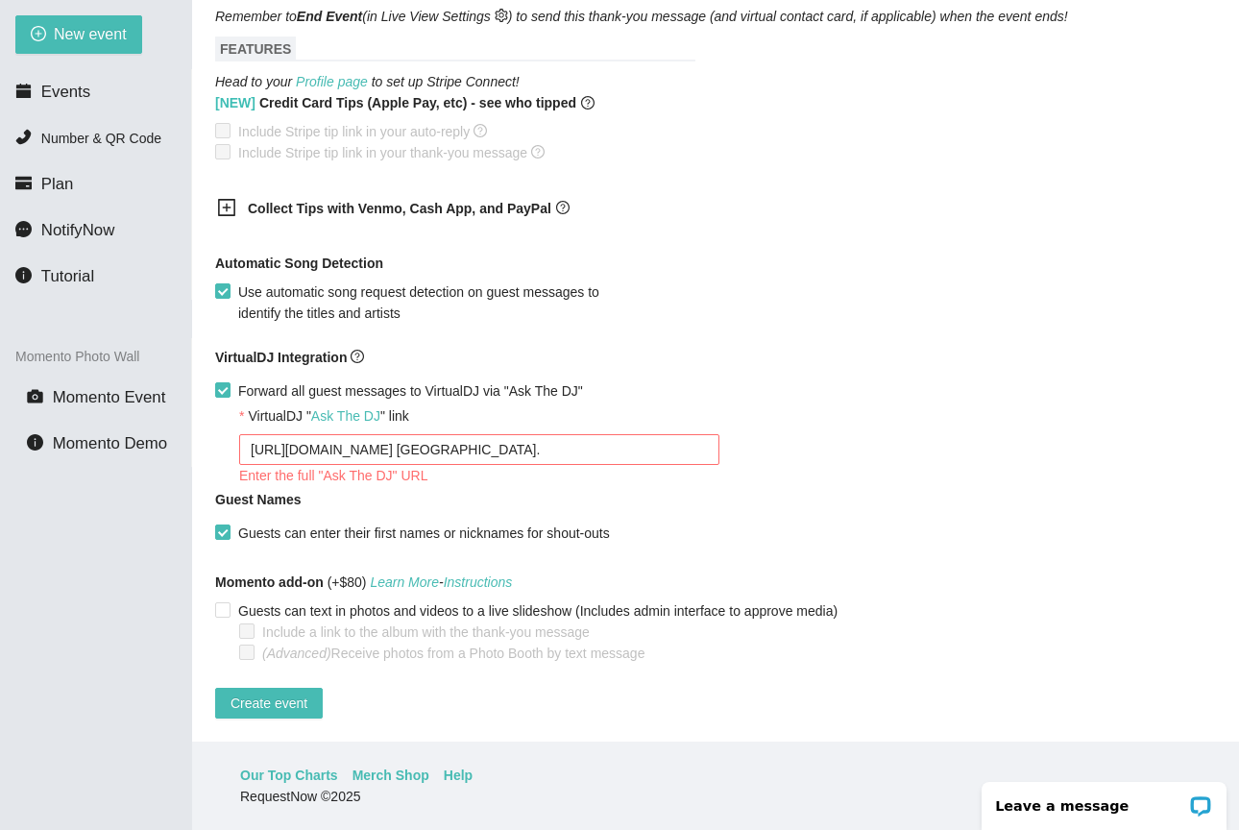
scroll to position [61, 0]
drag, startPoint x: 616, startPoint y: 427, endPoint x: 169, endPoint y: 414, distance: 446.9
click at [169, 414] on section "New event Events Number & QR Code Plan NotifyNow Tutorial Momento Photo Wall Mo…" at bounding box center [619, 415] width 1239 height 830
type textarea "[URL][DOMAIN_NAME]"
click at [224, 382] on input "Forward all guest messages to VirtualDJ via "Ask The DJ"" at bounding box center [221, 388] width 13 height 13
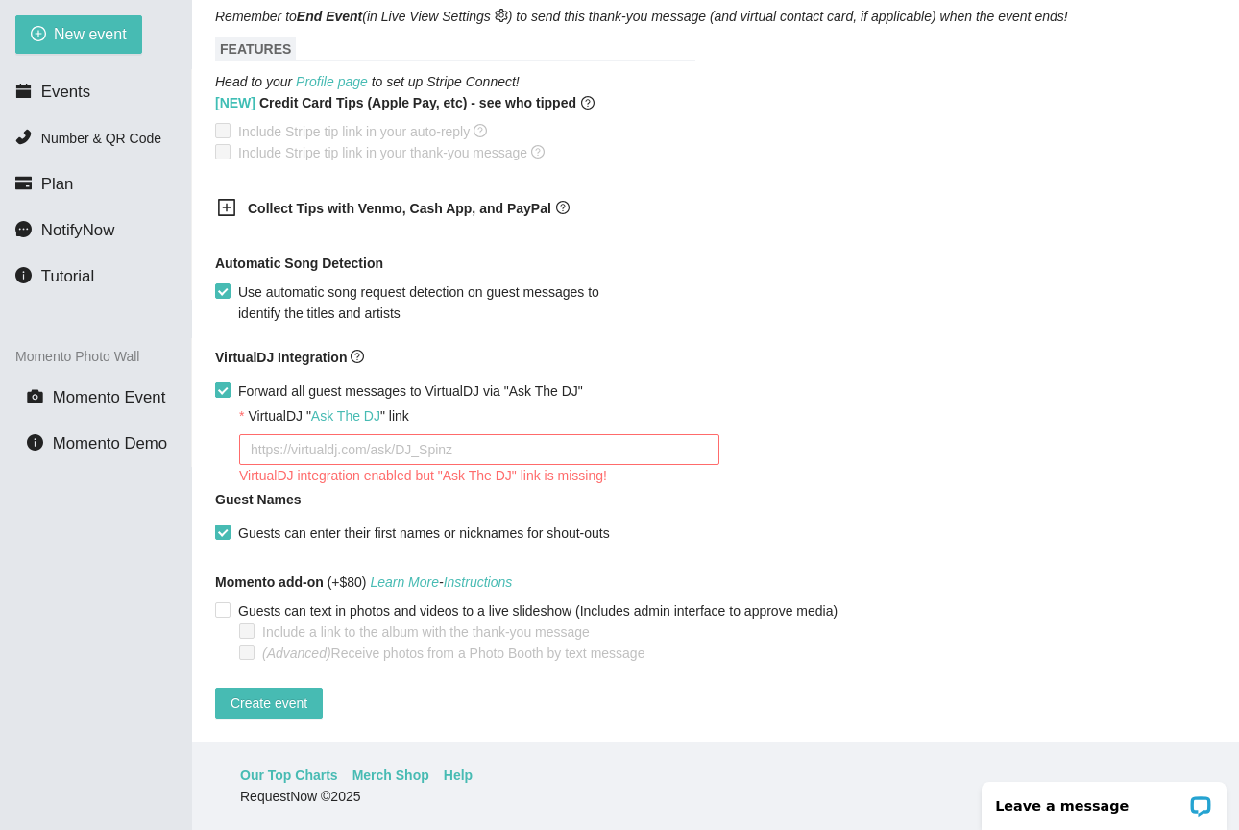
checkbox input "false"
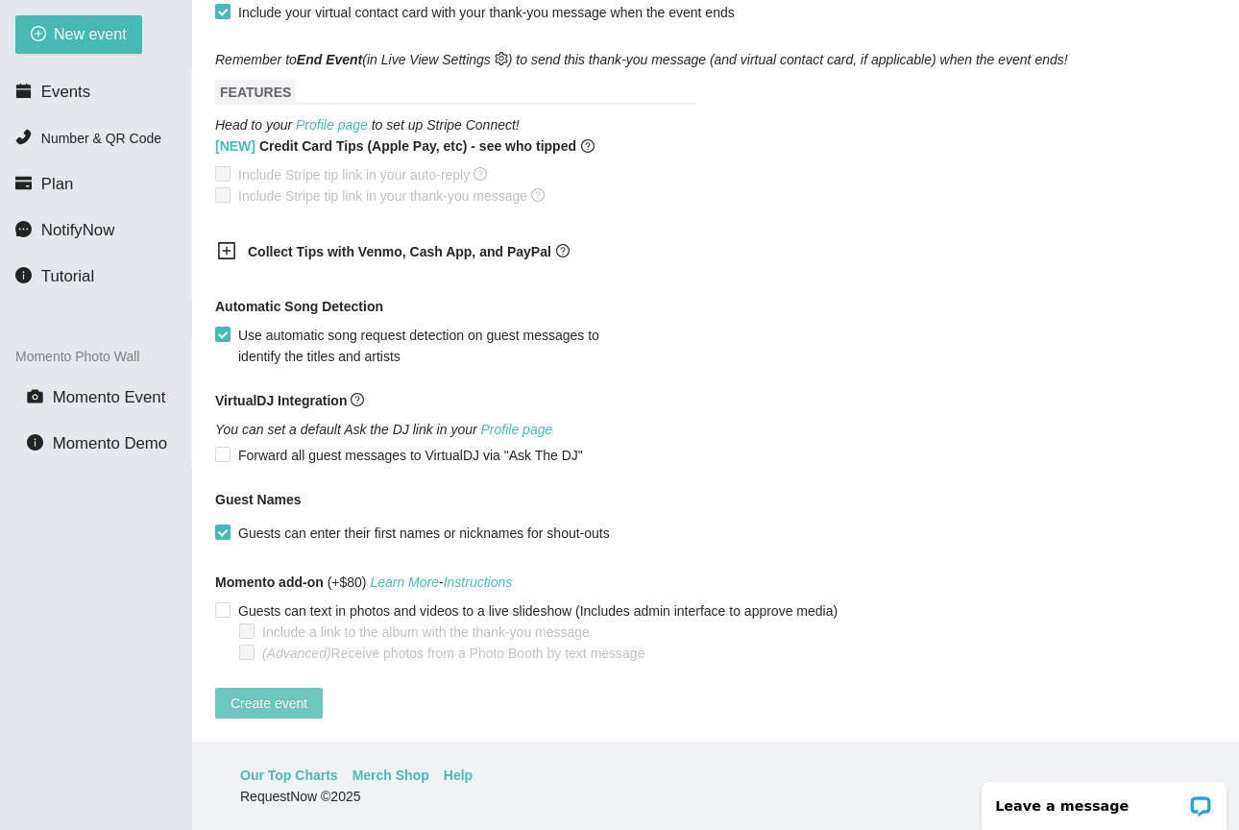
click at [259, 693] on span "Create event" at bounding box center [269, 703] width 77 height 21
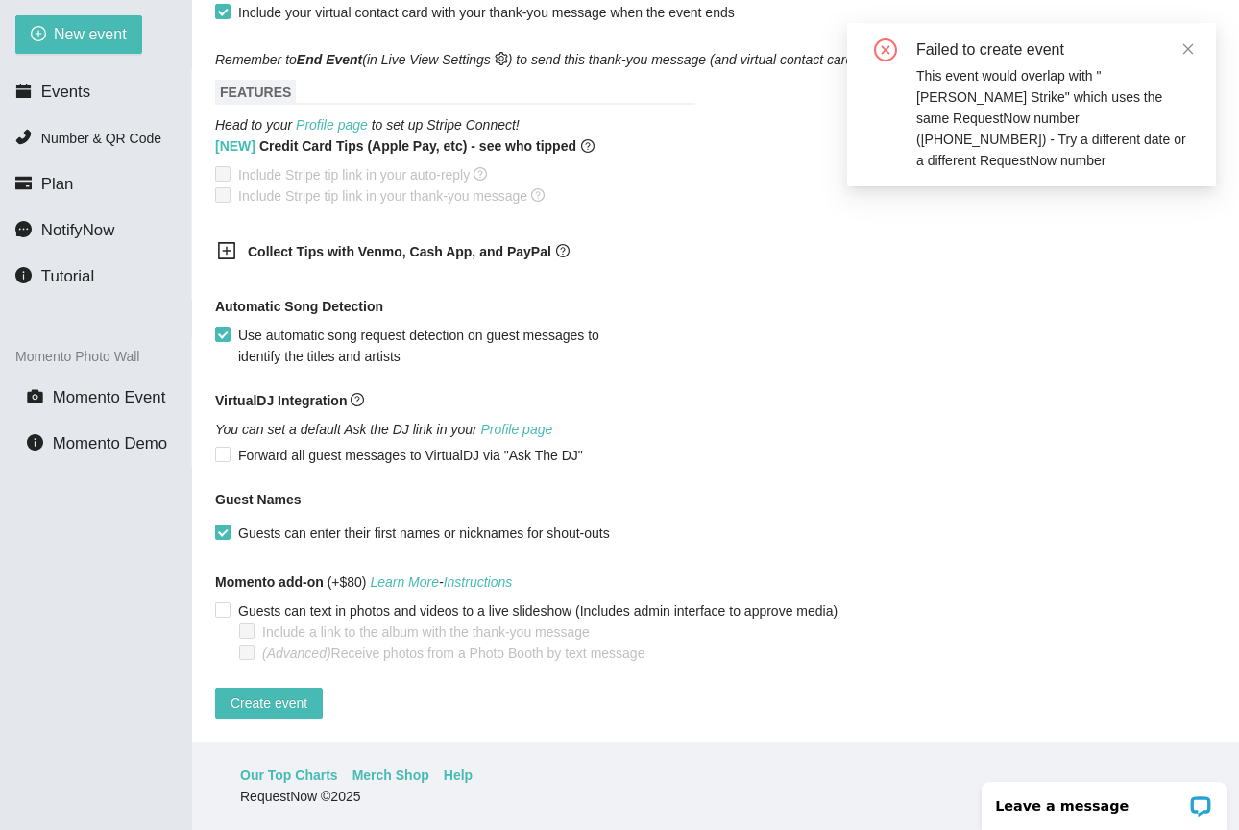
click at [1194, 23] on div "Failed to create event This event would overlap with "Henry Ford Strike" which …" at bounding box center [1031, 104] width 369 height 163
drag, startPoint x: 328, startPoint y: 68, endPoint x: 191, endPoint y: 54, distance: 137.2
click at [194, 54] on main "New Event Event Name Henry Ford Strike Event Start Date 09/22/2025 Your event w…" at bounding box center [715, 371] width 1047 height 742
click at [78, 80] on li "Events" at bounding box center [95, 92] width 191 height 38
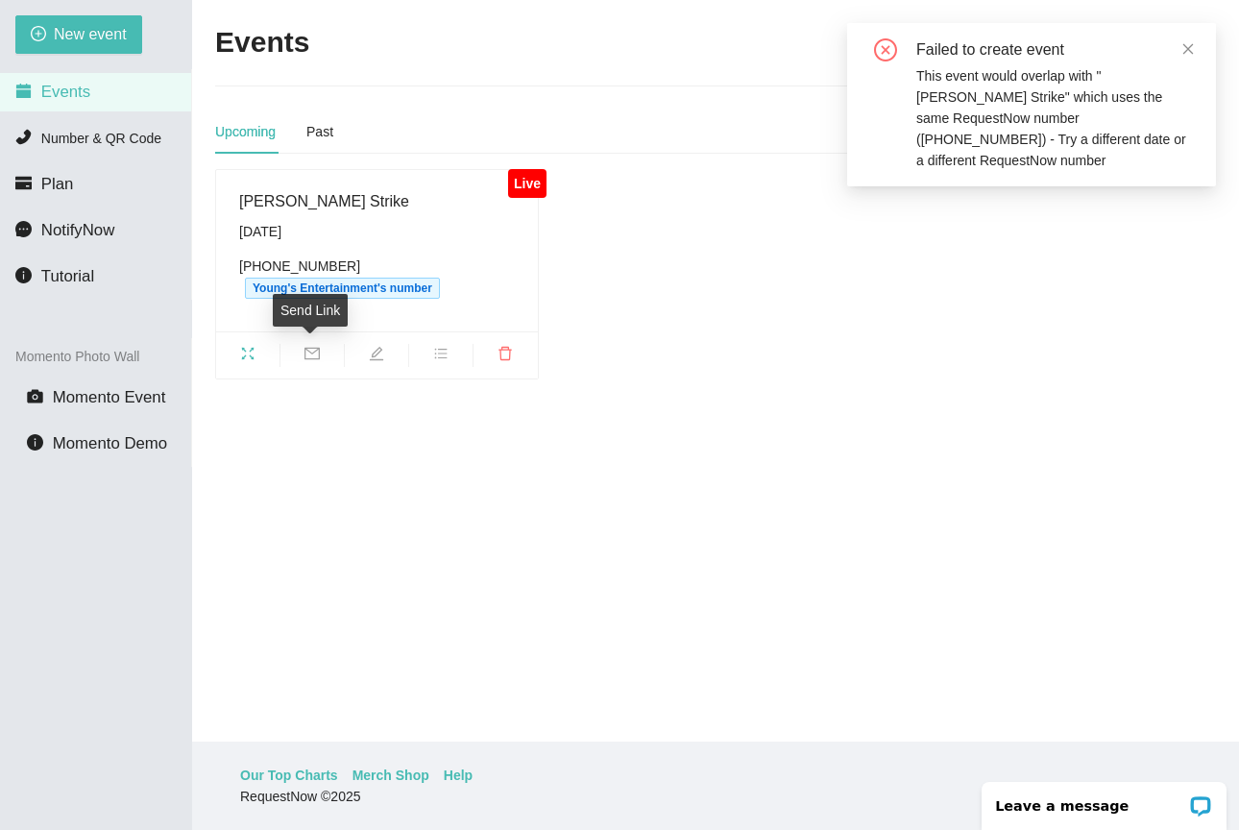
click at [297, 349] on span "mail" at bounding box center [312, 356] width 63 height 21
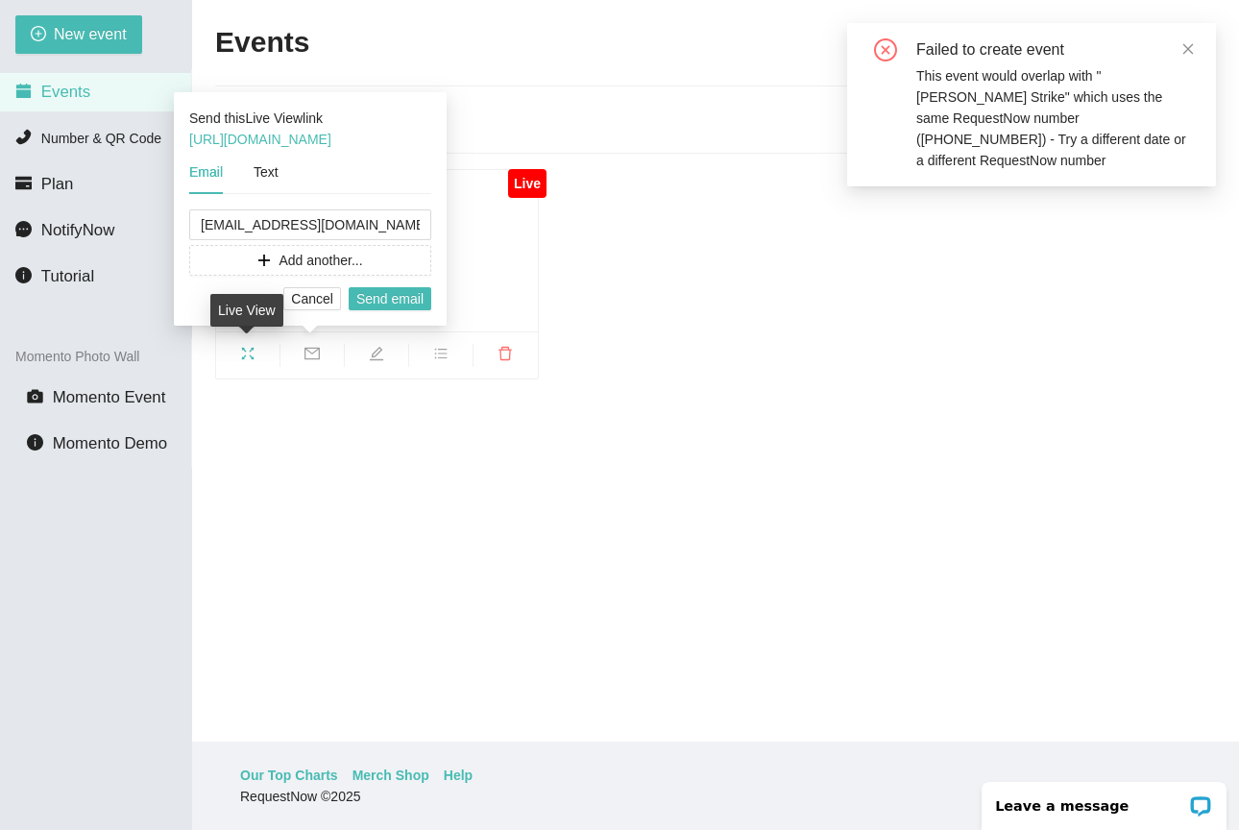
click at [264, 350] on span "fullscreen" at bounding box center [247, 356] width 63 height 21
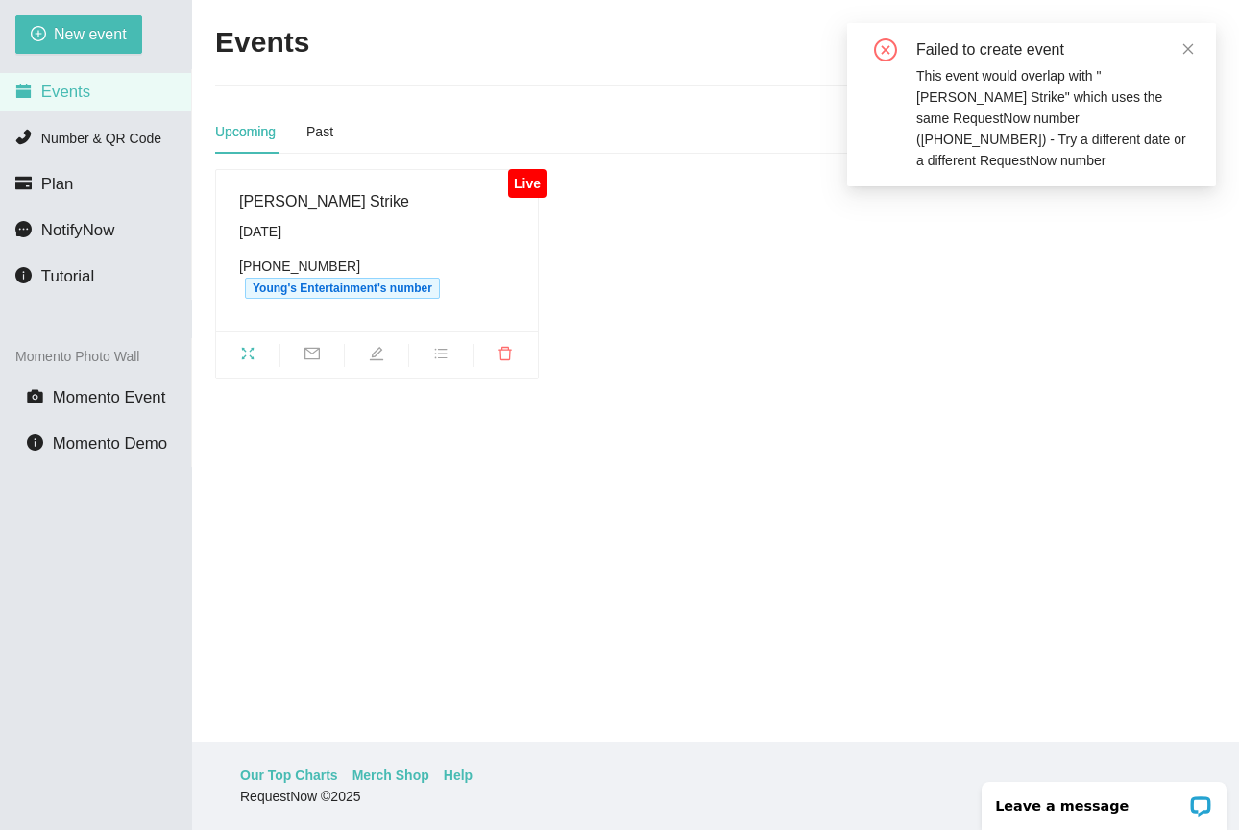
click at [887, 40] on icon "close-circle" at bounding box center [885, 49] width 23 height 23
click at [1199, 60] on div "Failed to create event This event would overlap with "Henry Ford Strike" which …" at bounding box center [1031, 104] width 369 height 163
click at [1199, 55] on div "Failed to create event This event would overlap with "Henry Ford Strike" which …" at bounding box center [1031, 104] width 369 height 163
click at [1192, 47] on icon "close" at bounding box center [1188, 48] width 13 height 13
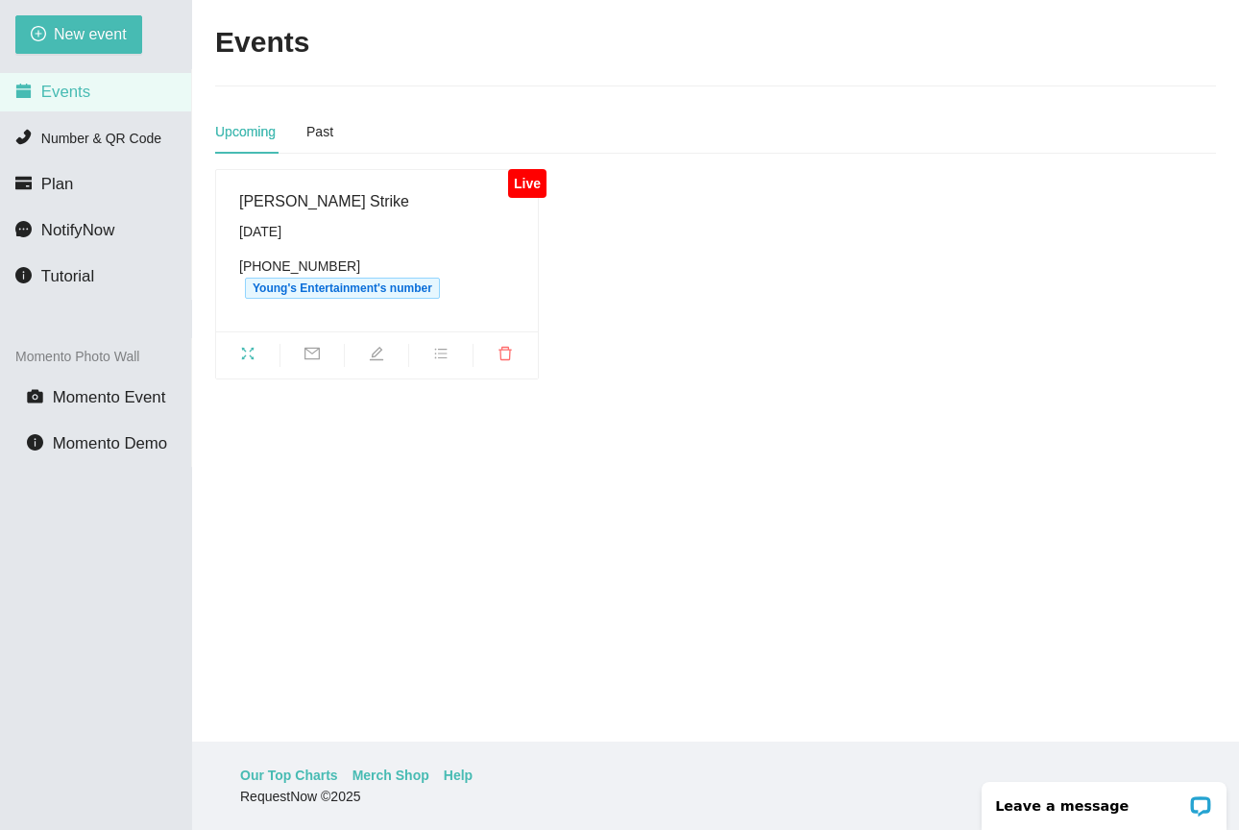
click at [244, 359] on icon "fullscreen" at bounding box center [247, 353] width 15 height 15
